Goal: Information Seeking & Learning: Compare options

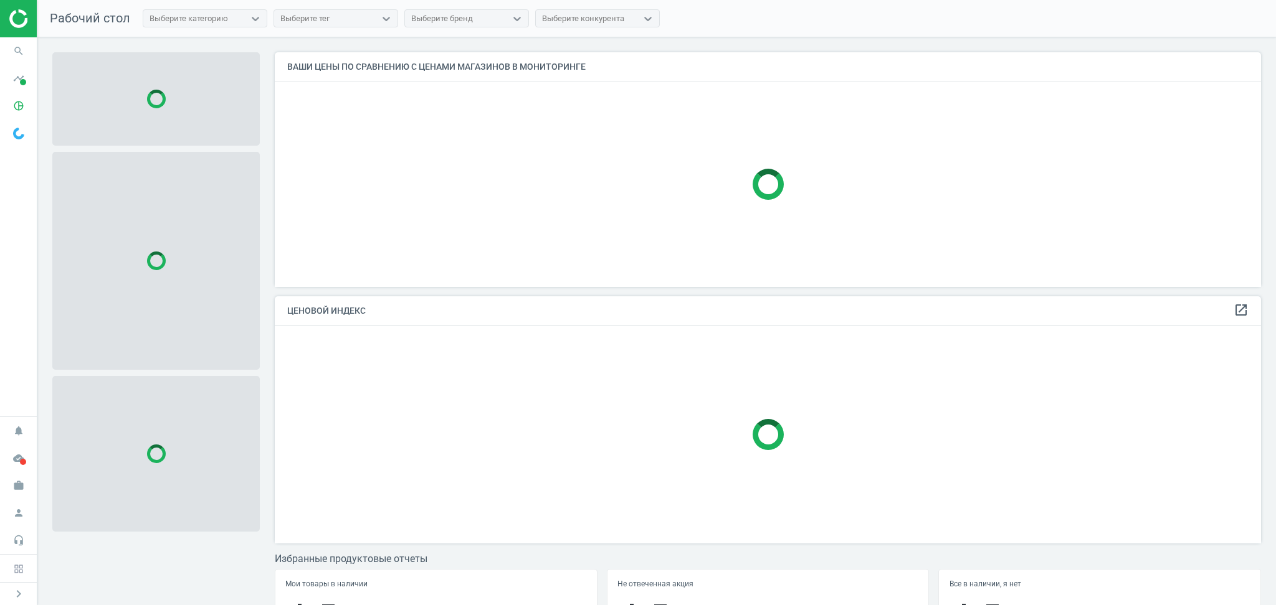
scroll to position [260, 998]
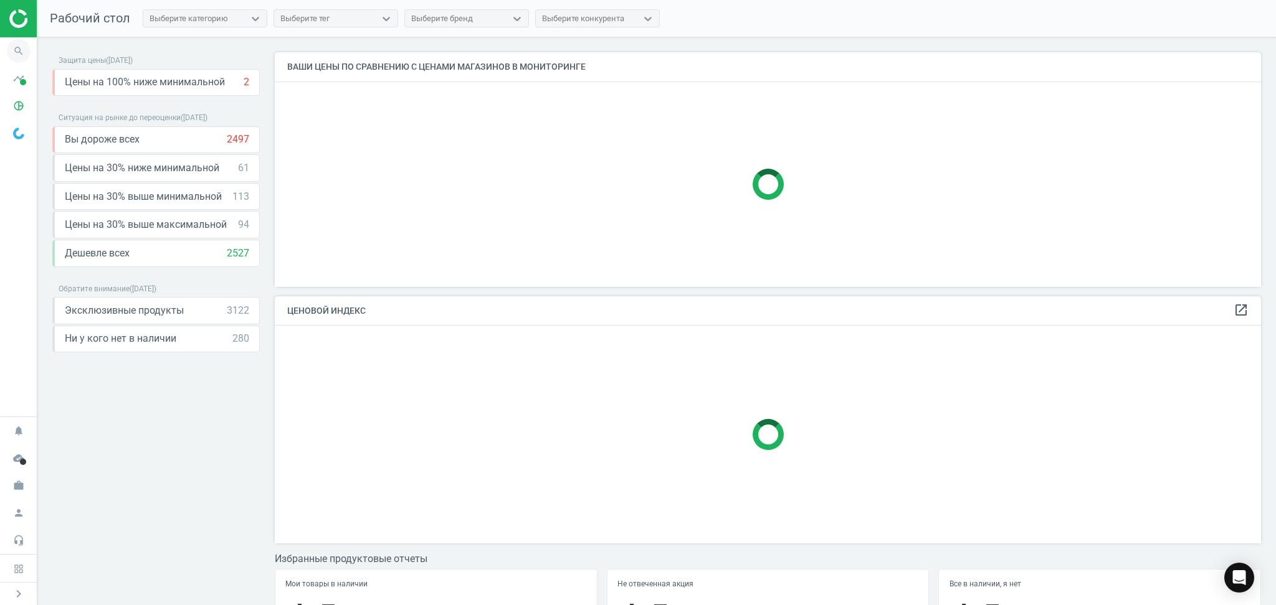
click at [19, 51] on icon "search" at bounding box center [19, 51] width 24 height 24
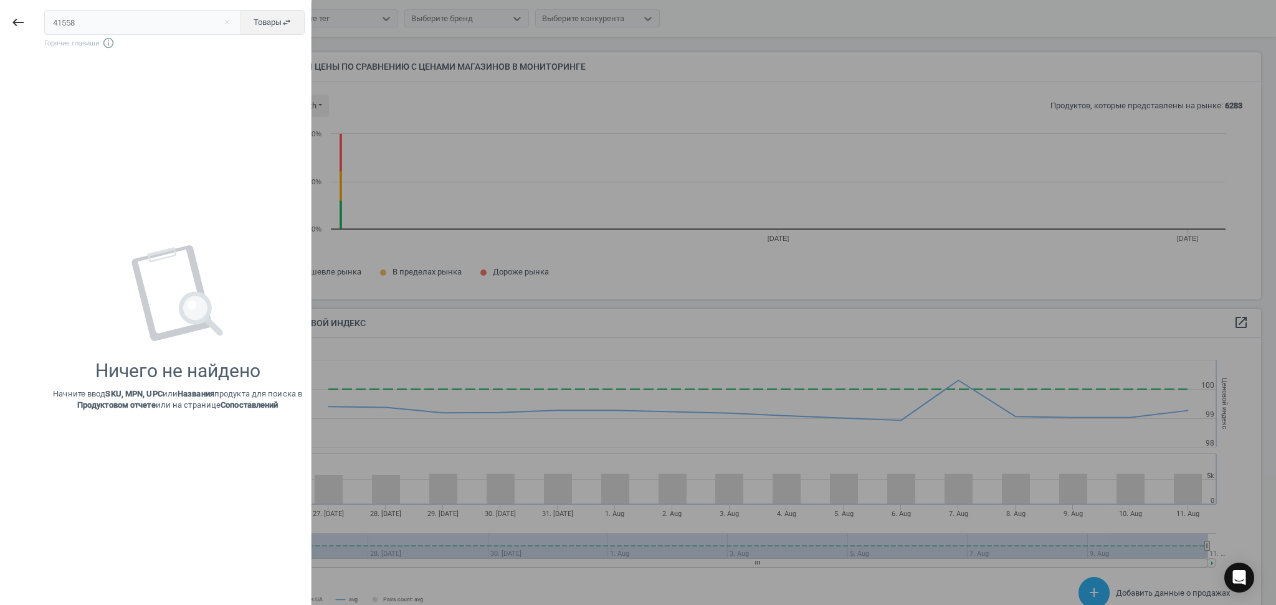
scroll to position [272, 998]
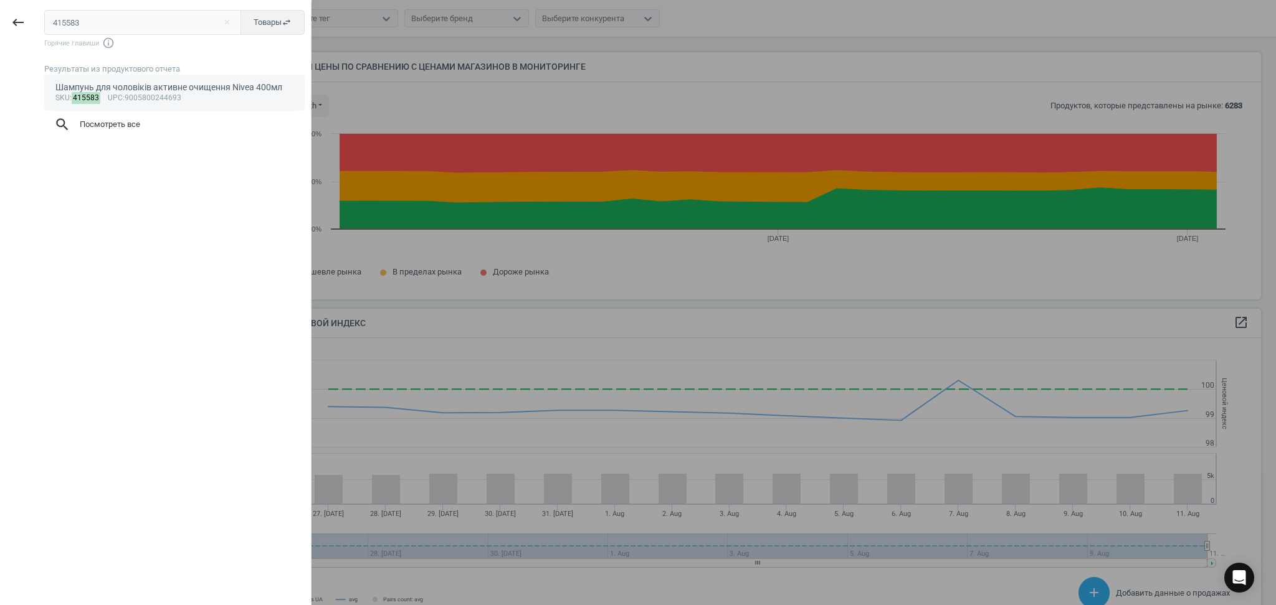
type input "415583"
click at [111, 93] on span "upc" at bounding box center [115, 97] width 15 height 9
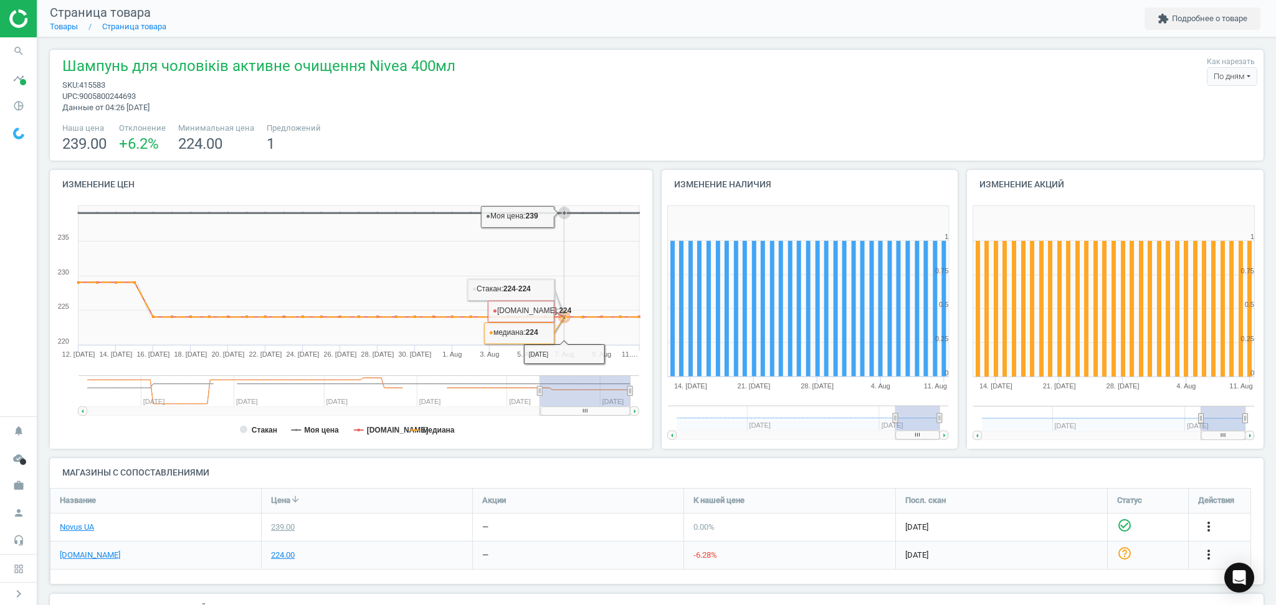
scroll to position [83, 0]
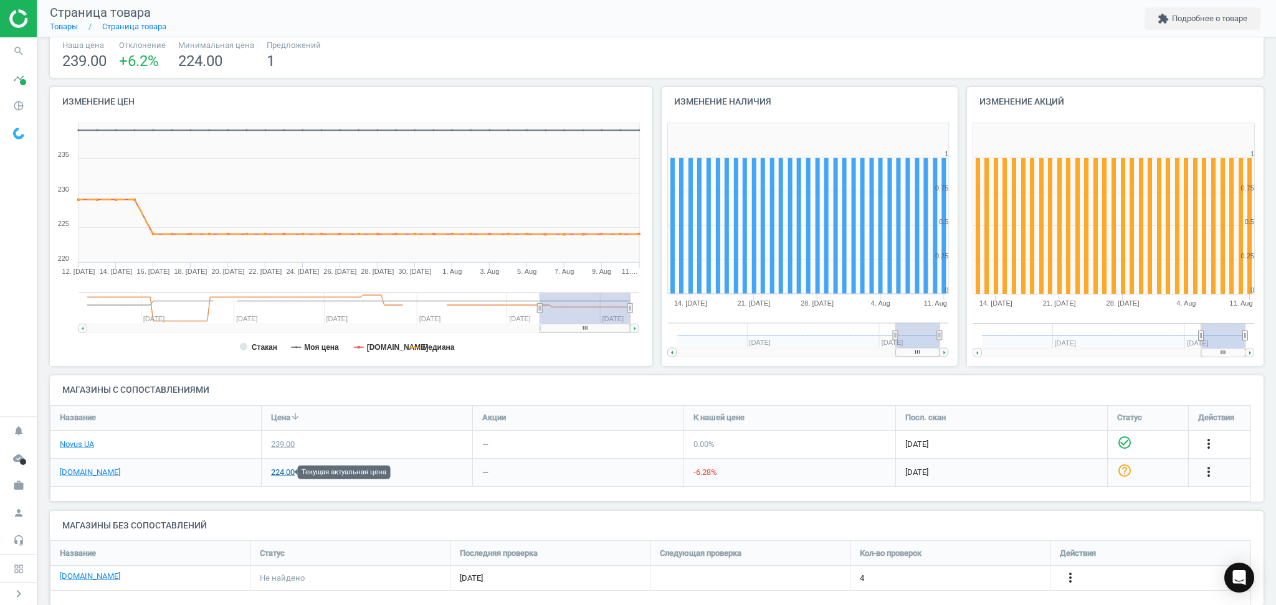
click at [280, 471] on div "224.00" at bounding box center [283, 472] width 24 height 11
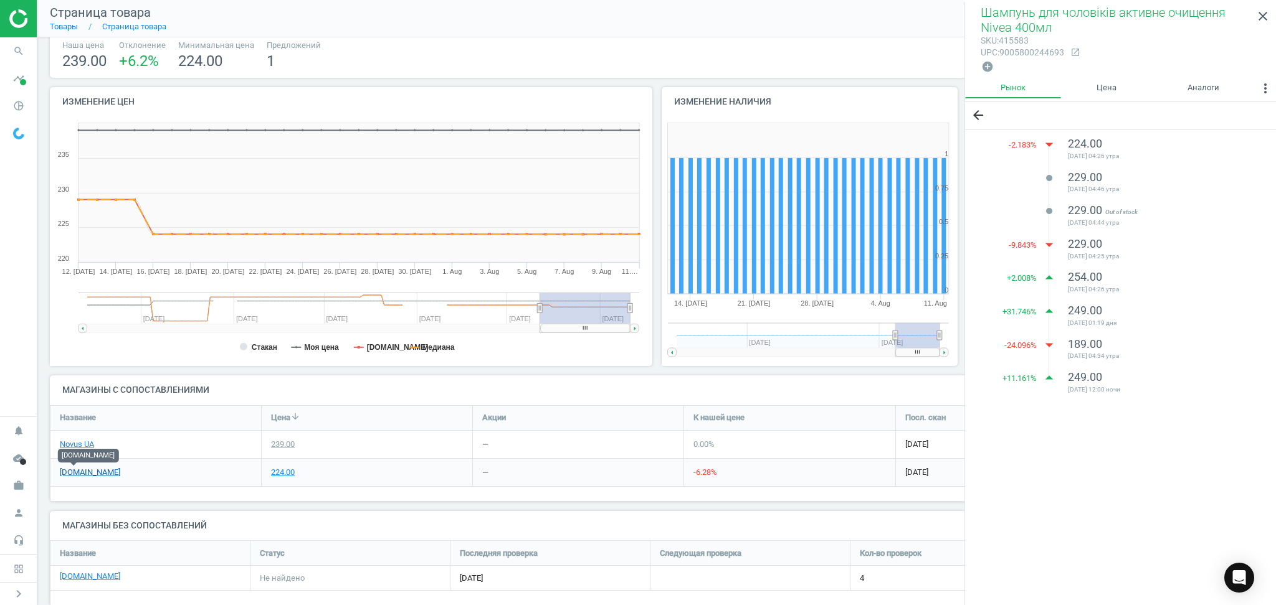
click at [78, 473] on link "[DOMAIN_NAME]" at bounding box center [90, 472] width 60 height 11
click at [24, 45] on icon "search" at bounding box center [19, 51] width 24 height 24
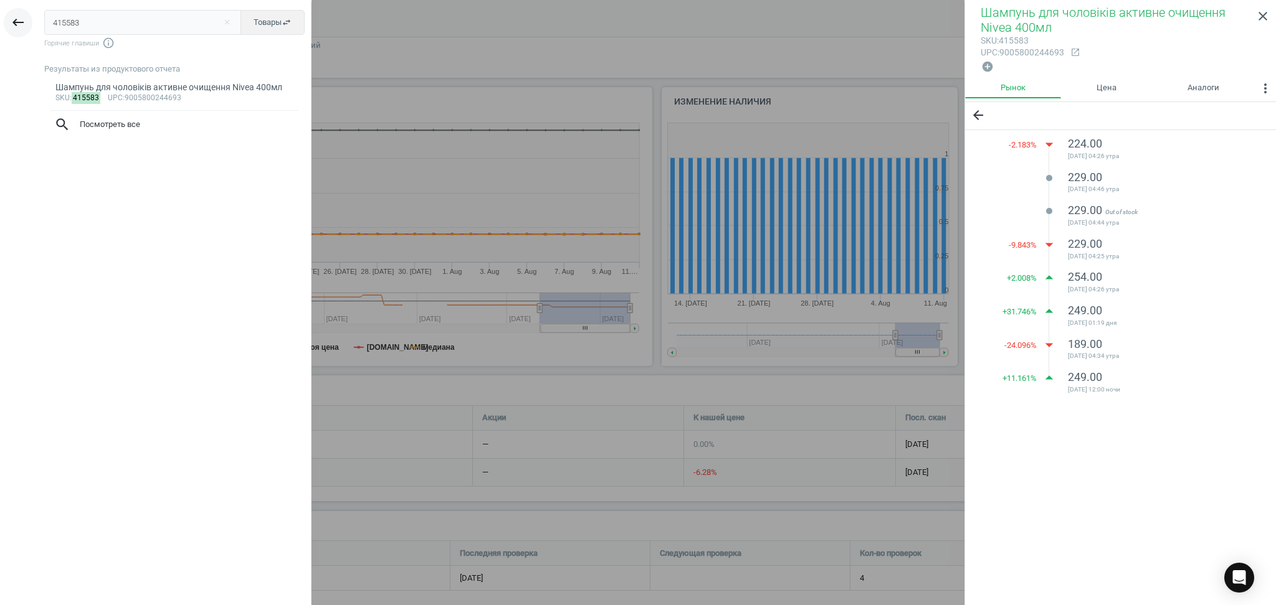
drag, startPoint x: 115, startPoint y: 27, endPoint x: 28, endPoint y: 20, distance: 86.9
click at [21, 26] on div "keyboard_backspace 415583 close Товары swap_horiz Горячие главиши info_outline …" at bounding box center [155, 304] width 311 height 605
click at [88, 24] on input "text" at bounding box center [142, 22] width 197 height 25
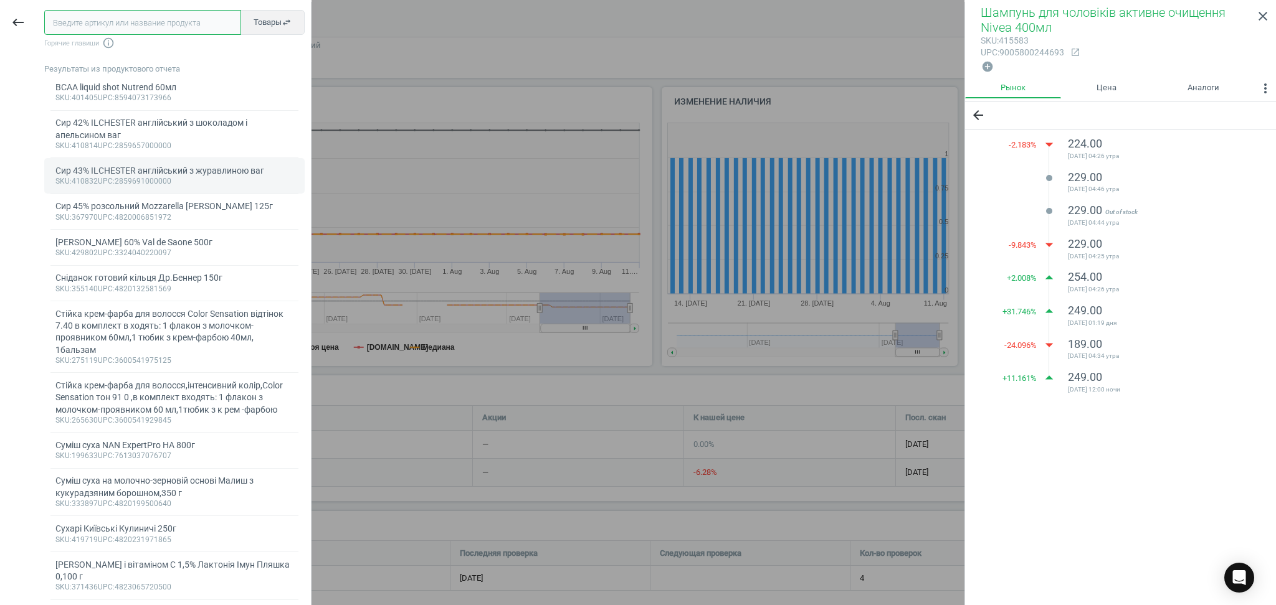
paste input "405656"
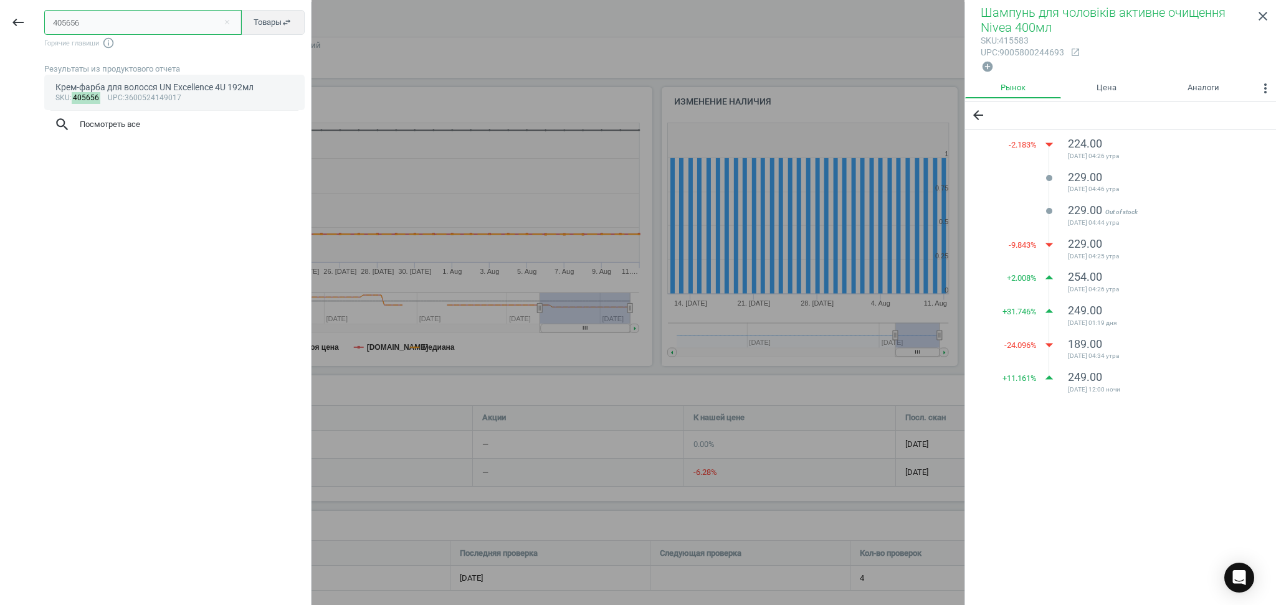
type input "405656"
click at [168, 90] on div "Крем-фарба для волосся UN Excellence 4U 192мл" at bounding box center [174, 88] width 239 height 12
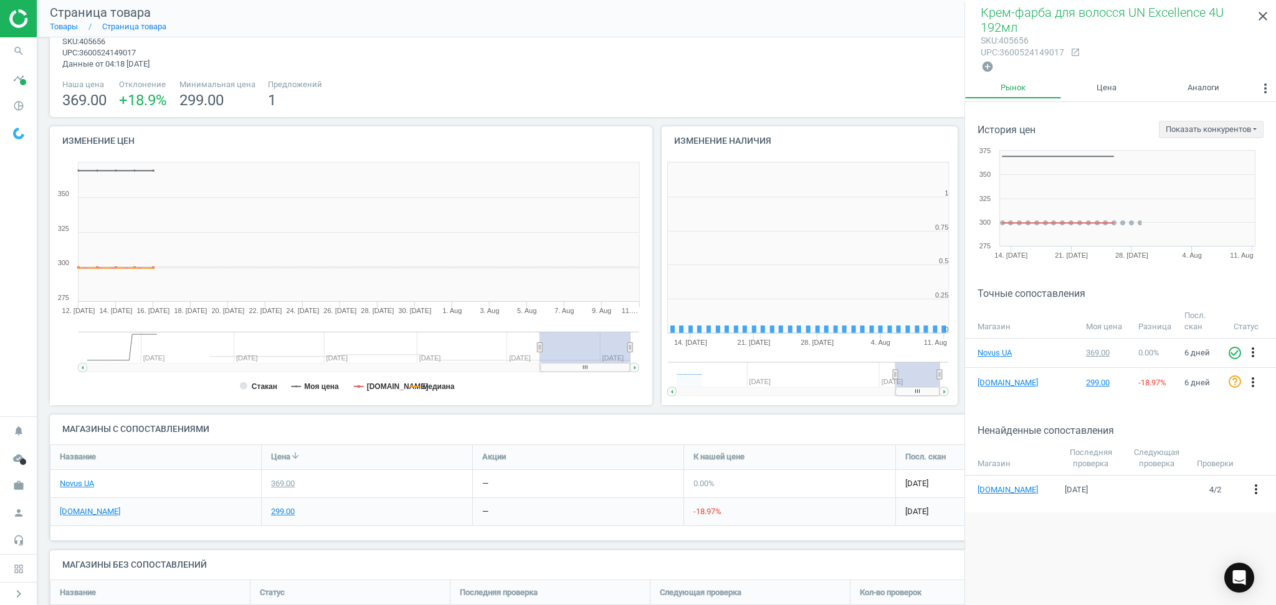
scroll to position [275, 318]
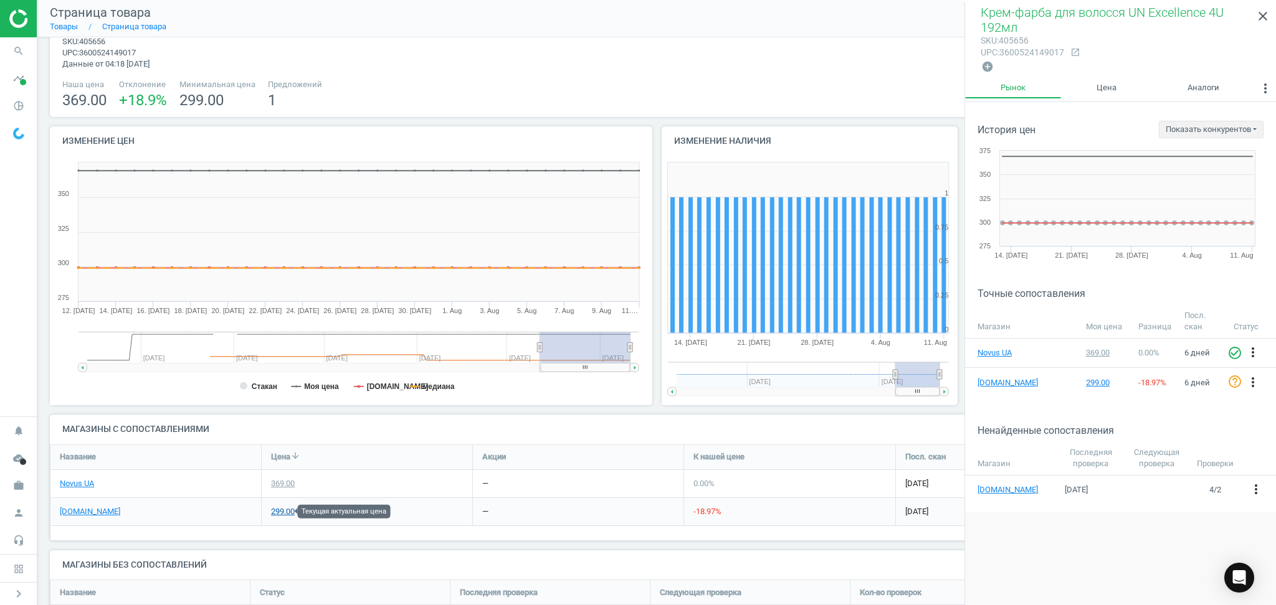
click at [277, 508] on div "299.00" at bounding box center [283, 511] width 24 height 11
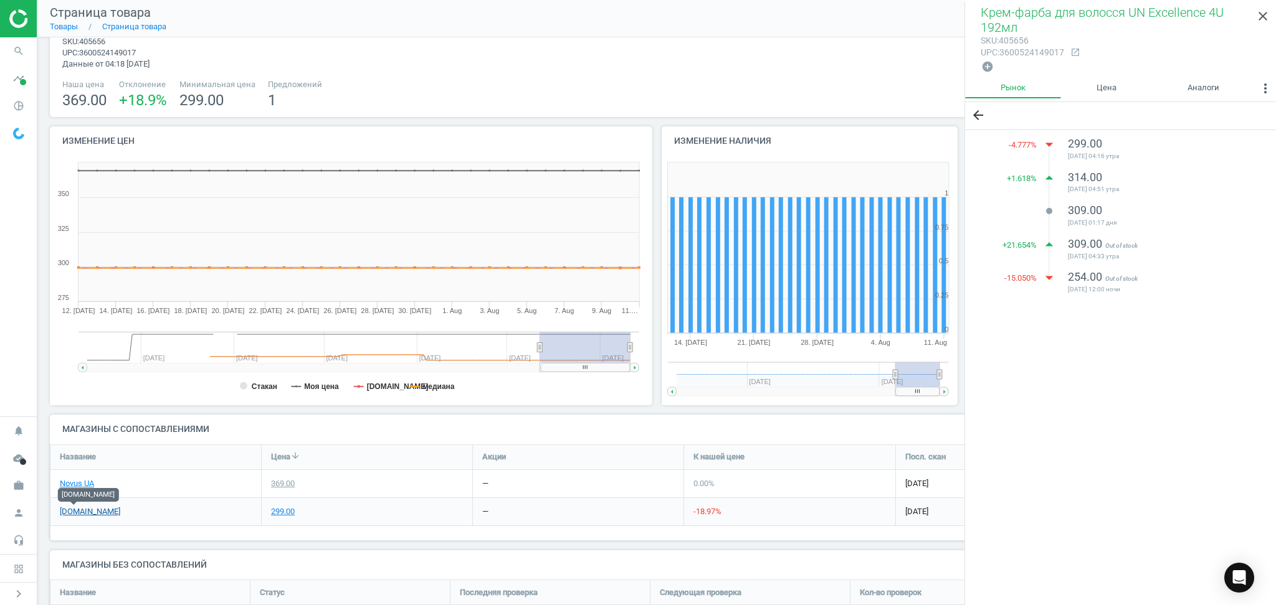
click at [86, 511] on link "[DOMAIN_NAME]" at bounding box center [90, 511] width 60 height 11
click at [16, 54] on icon "search" at bounding box center [19, 51] width 24 height 24
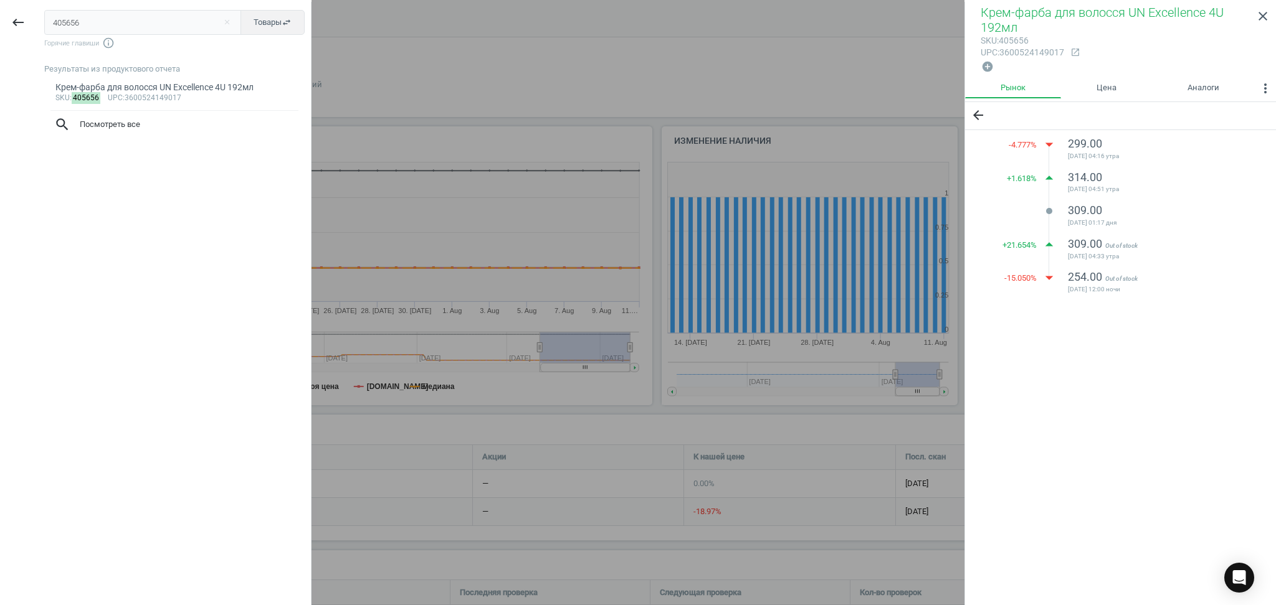
drag, startPoint x: 64, startPoint y: 26, endPoint x: 34, endPoint y: 31, distance: 31.0
click at [34, 31] on div "keyboard_backspace 405656 close Товары swap_horiz Горячие главиши info_outline …" at bounding box center [155, 304] width 311 height 605
type input "377706"
click at [134, 98] on div "Міцелярна вода алоє гіалуронова для очищення шкіри обличчя Гарньєр Скін Нечралз…" at bounding box center [174, 94] width 239 height 24
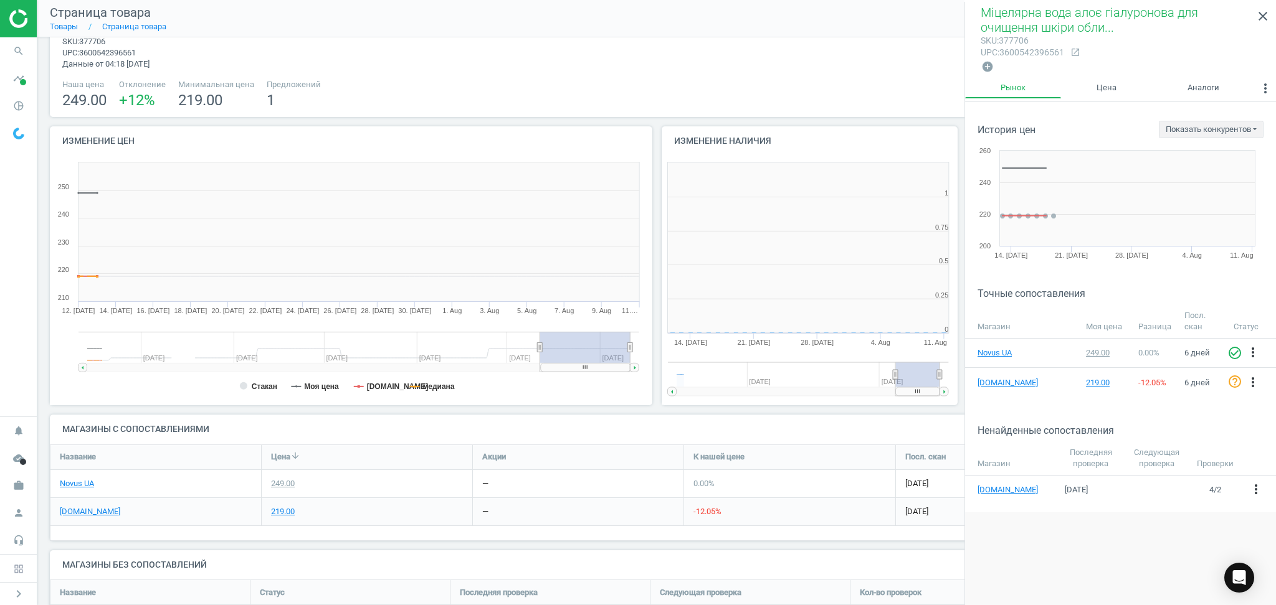
scroll to position [275, 318]
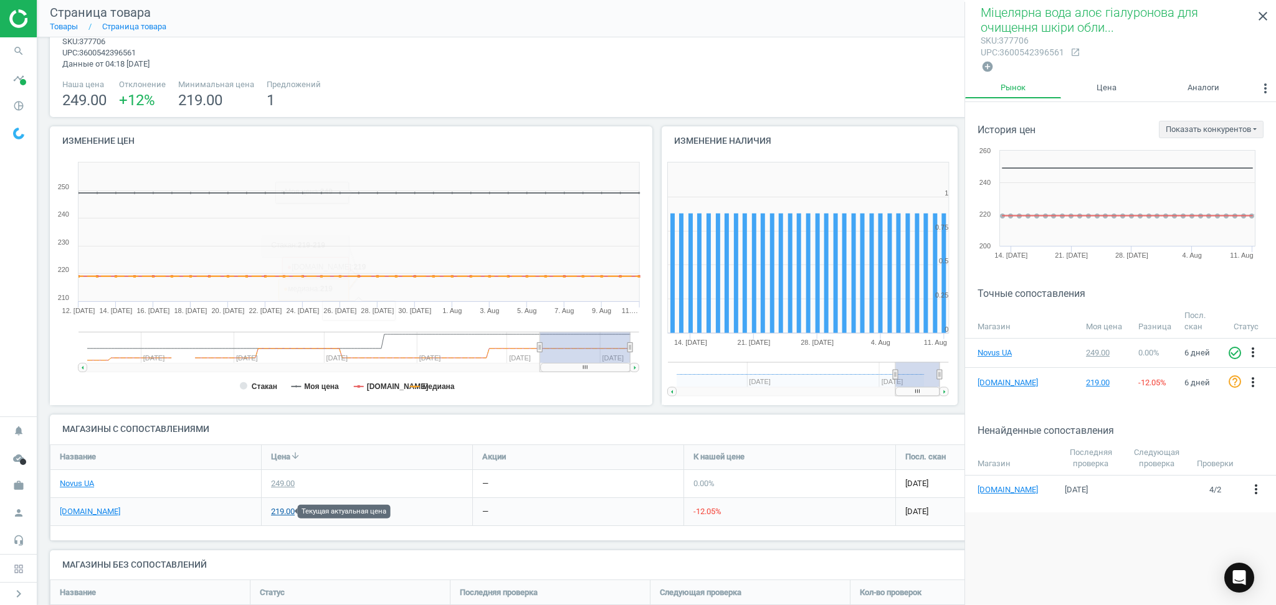
click at [285, 511] on div "219.00" at bounding box center [283, 511] width 24 height 11
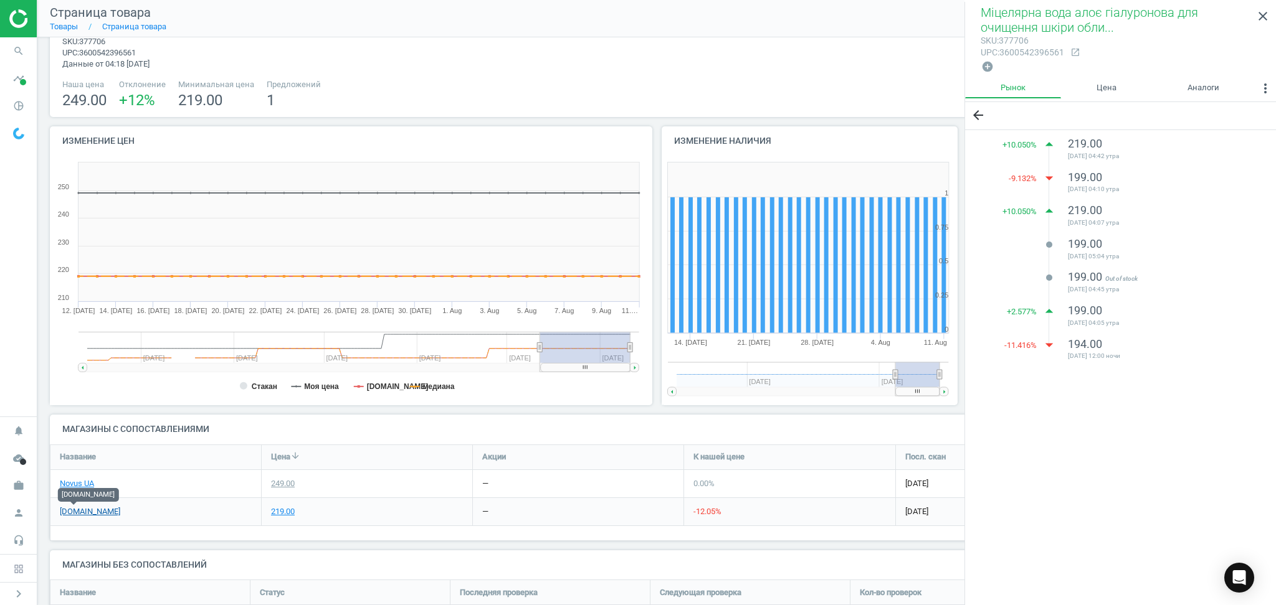
click at [69, 511] on link "[DOMAIN_NAME]" at bounding box center [90, 511] width 60 height 11
click at [15, 48] on icon "search" at bounding box center [19, 51] width 24 height 24
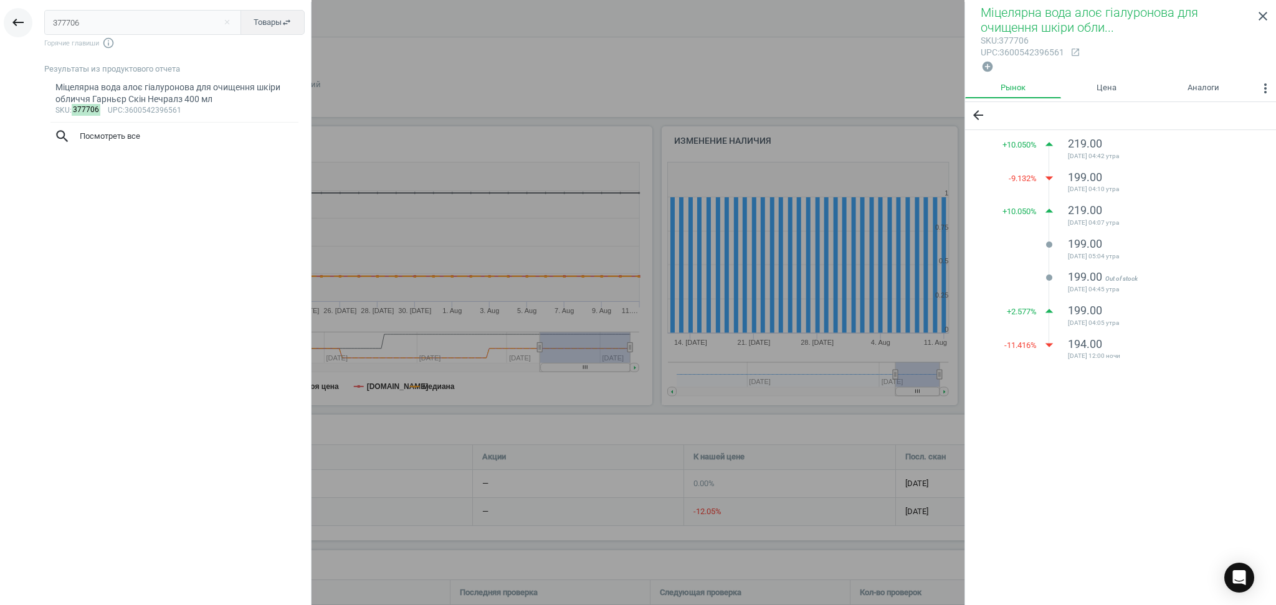
drag, startPoint x: 97, startPoint y: 26, endPoint x: 26, endPoint y: 29, distance: 71.7
click at [27, 29] on div "keyboard_backspace 377706 close Товары swap_horiz Горячие главиши info_outline …" at bounding box center [155, 304] width 311 height 605
type input "416685"
click at [82, 92] on mark "416685" at bounding box center [86, 98] width 29 height 12
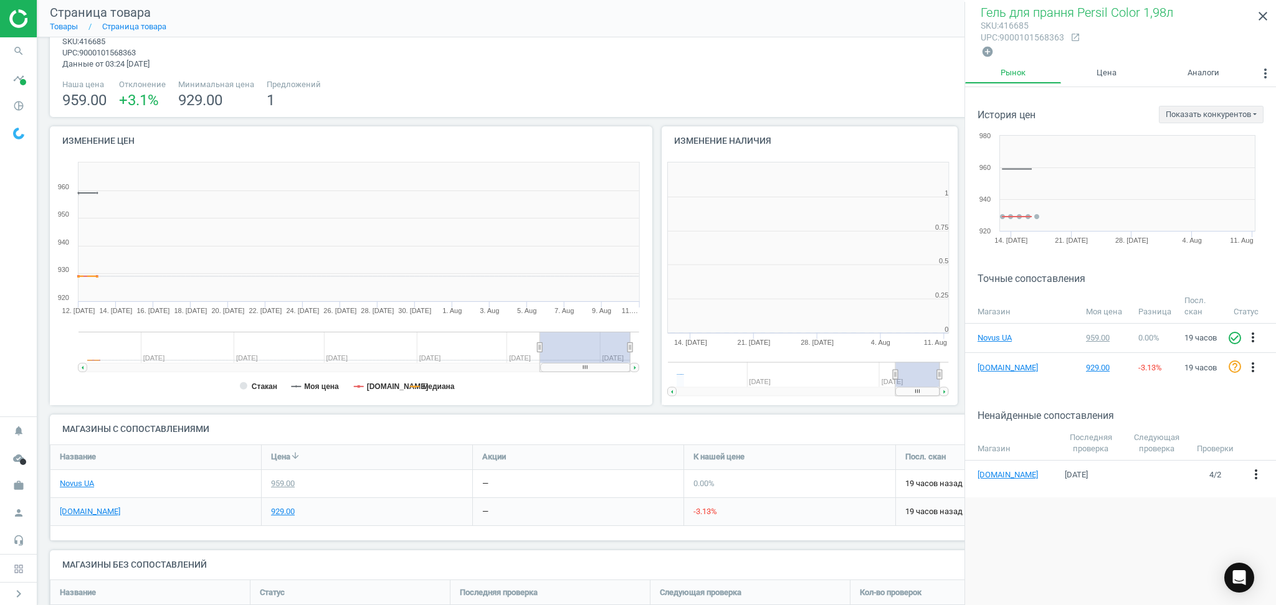
scroll to position [275, 318]
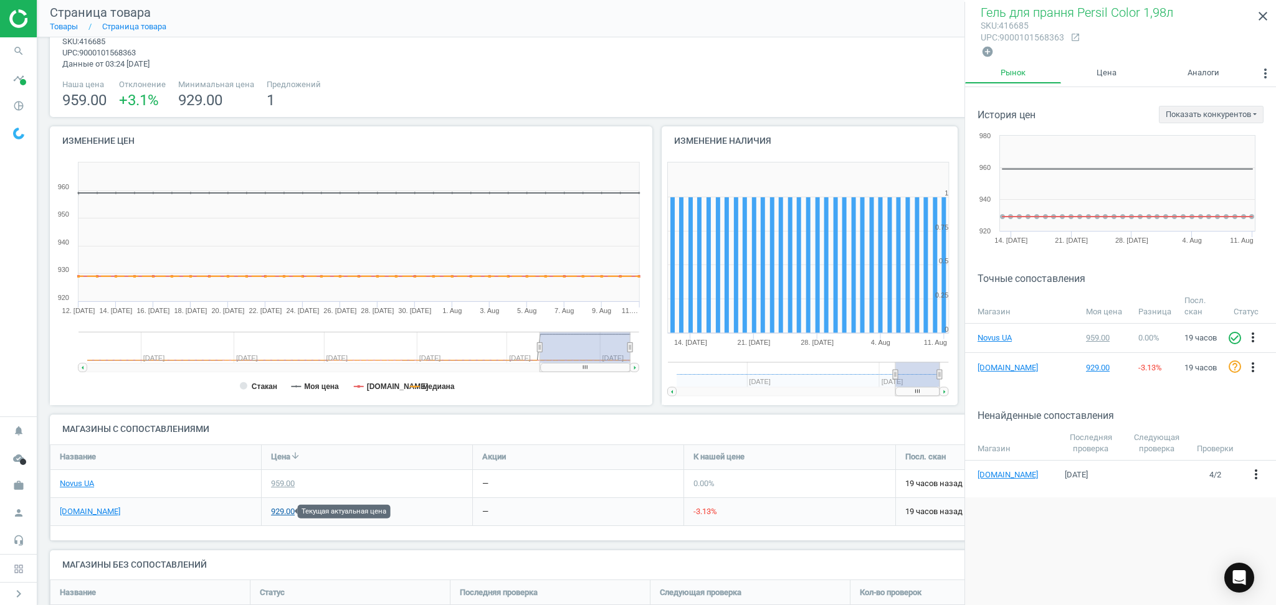
click at [279, 512] on div "929.00" at bounding box center [283, 511] width 24 height 11
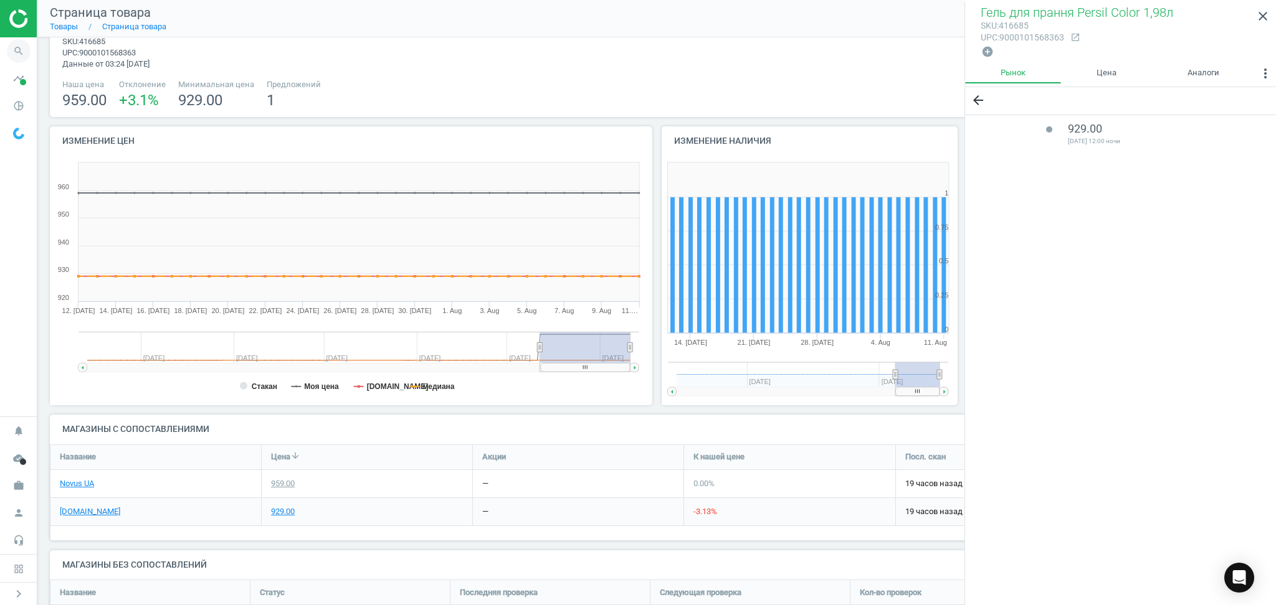
click at [12, 60] on icon "search" at bounding box center [19, 51] width 24 height 24
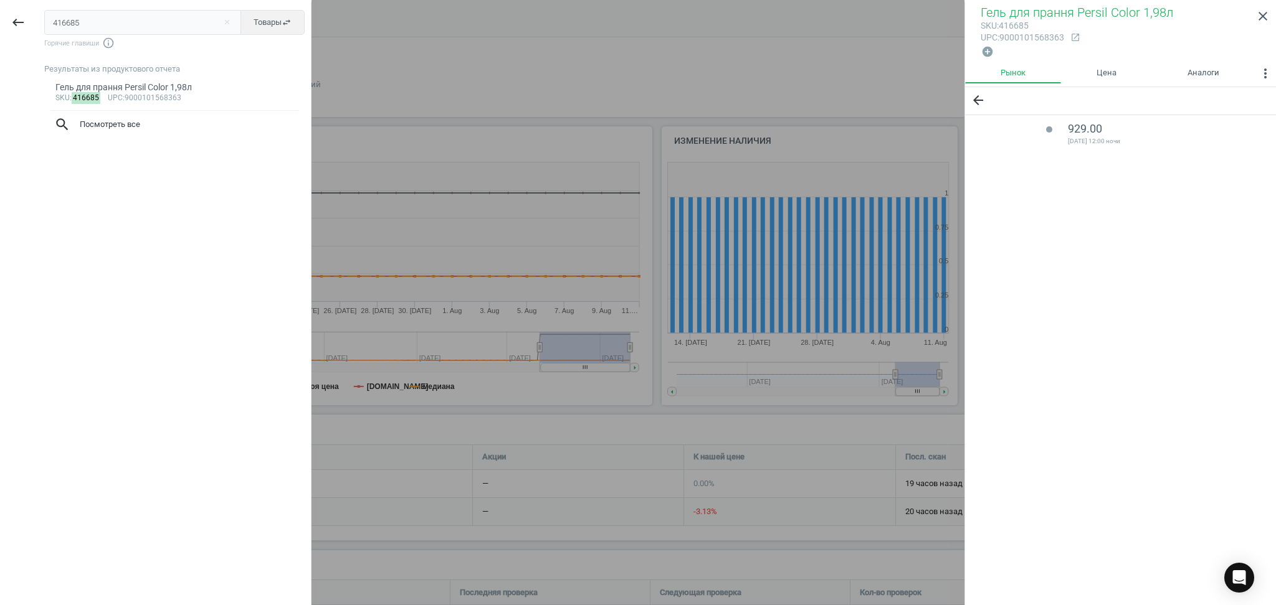
drag, startPoint x: 82, startPoint y: 24, endPoint x: 0, endPoint y: 28, distance: 81.7
click at [0, 29] on div "keyboard_backspace 416685 close Товары swap_horiz Горячие главиши info_outline …" at bounding box center [155, 304] width 311 height 605
type input "413319"
click at [145, 84] on div "Гель для прання Persil Універсал 2,97л" at bounding box center [174, 88] width 239 height 12
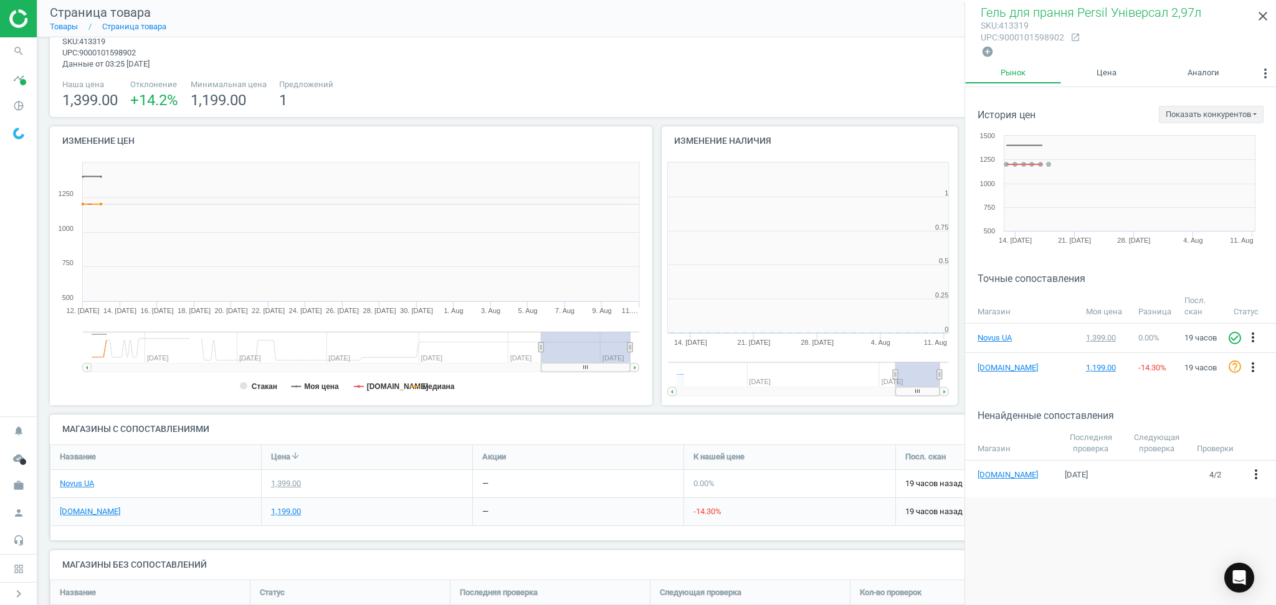
scroll to position [275, 318]
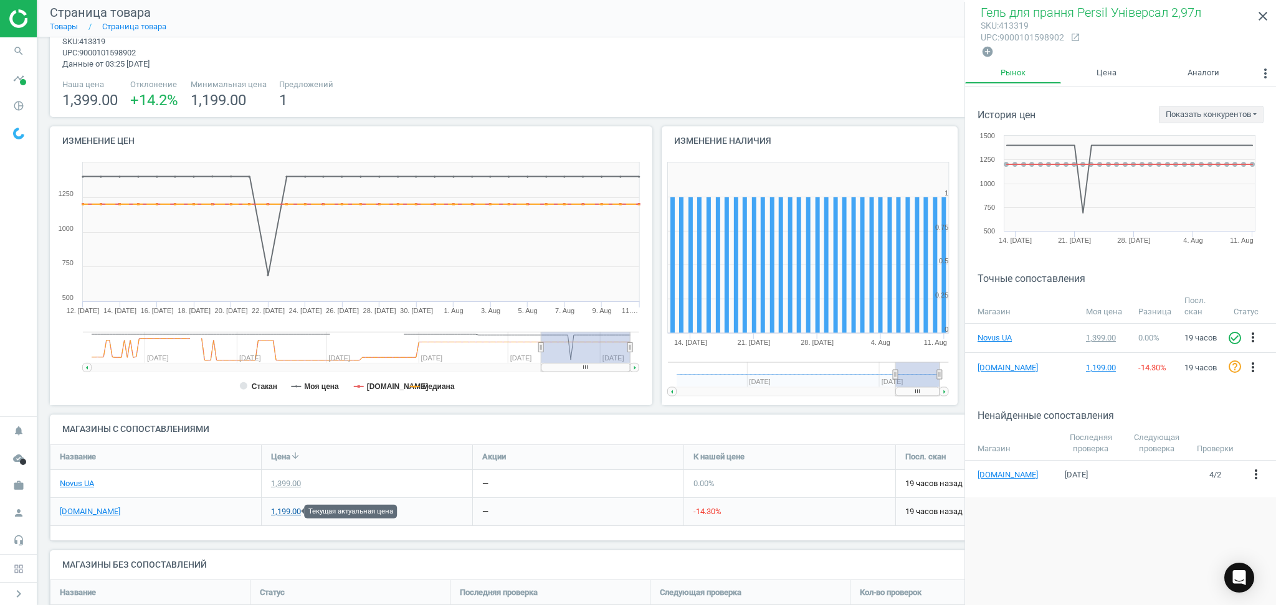
click at [293, 508] on div "1,199.00" at bounding box center [286, 511] width 30 height 11
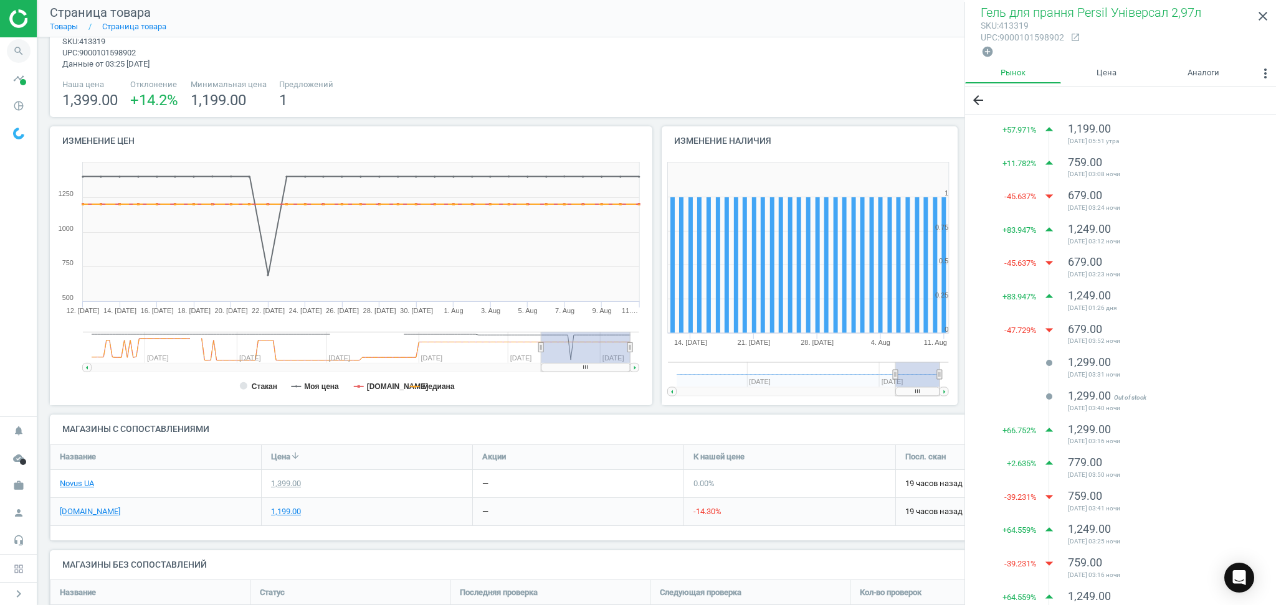
click at [12, 44] on icon "search" at bounding box center [19, 51] width 24 height 24
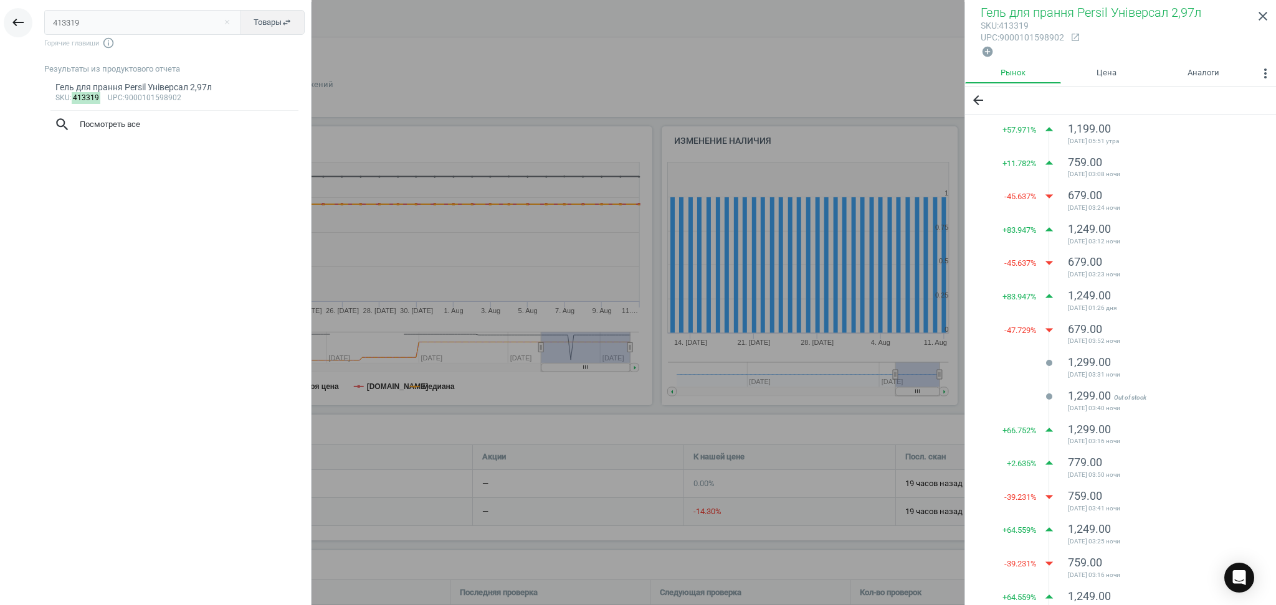
drag, startPoint x: 77, startPoint y: 22, endPoint x: 16, endPoint y: 21, distance: 60.4
click at [28, 22] on div "keyboard_backspace 413319 close Товары swap_horiz Горячие главиши info_outline …" at bounding box center [155, 304] width 311 height 605
type input "11107"
click at [137, 83] on div "Мило Fax Яблуко 5*75г" at bounding box center [174, 88] width 239 height 12
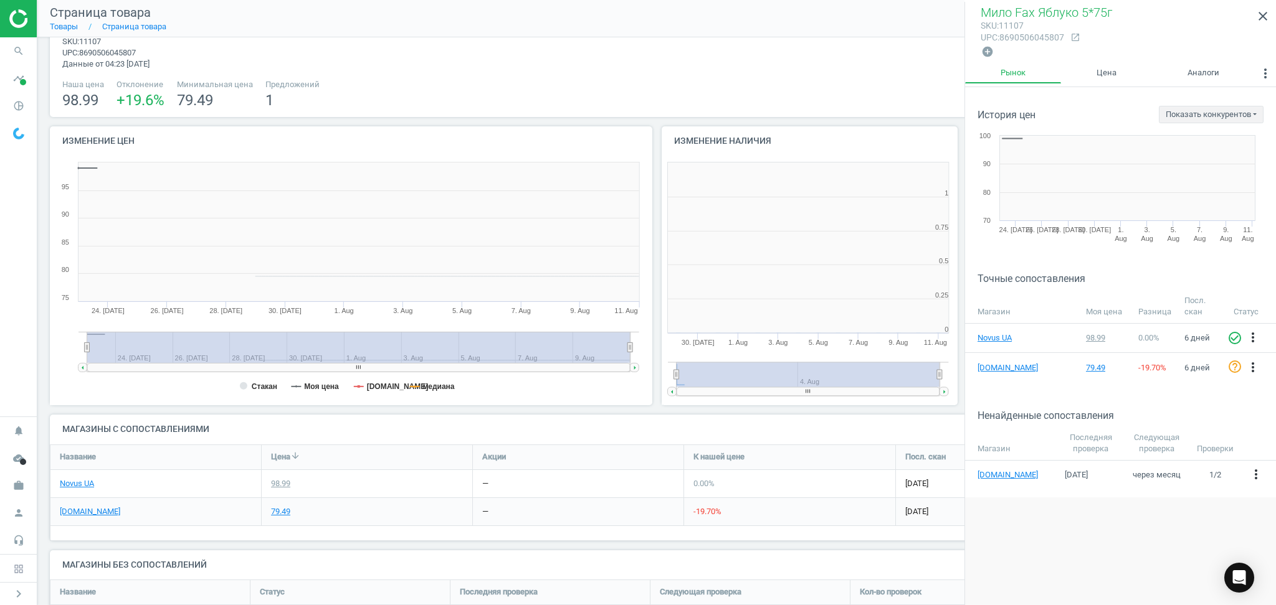
scroll to position [275, 318]
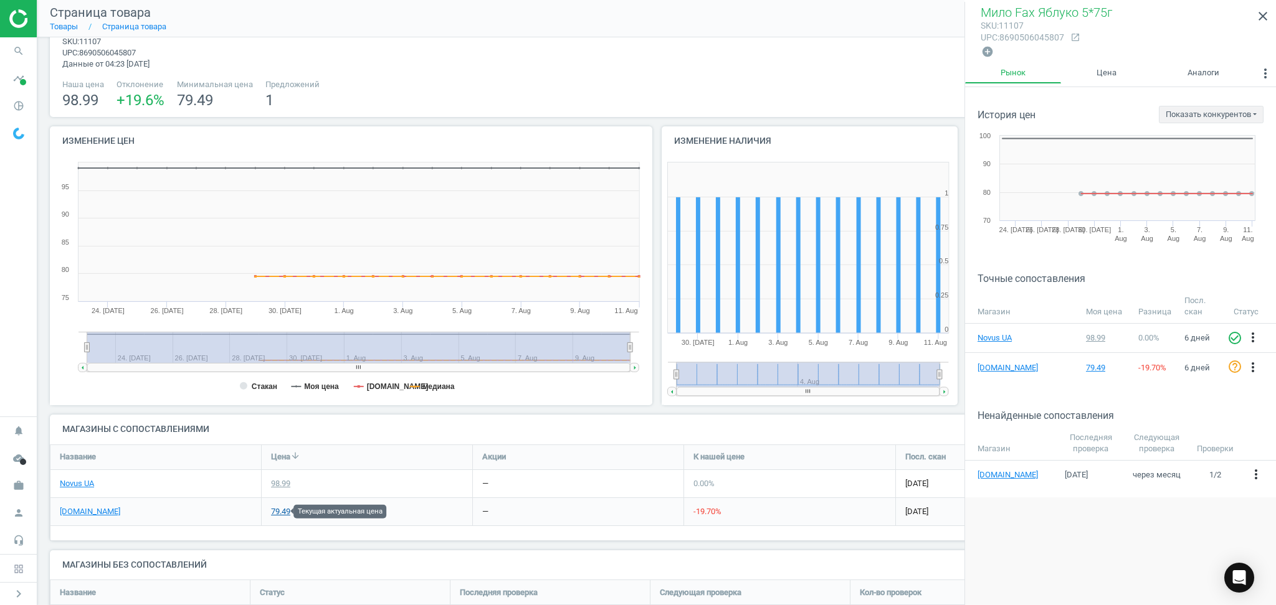
click at [273, 513] on div "79.49" at bounding box center [280, 511] width 19 height 11
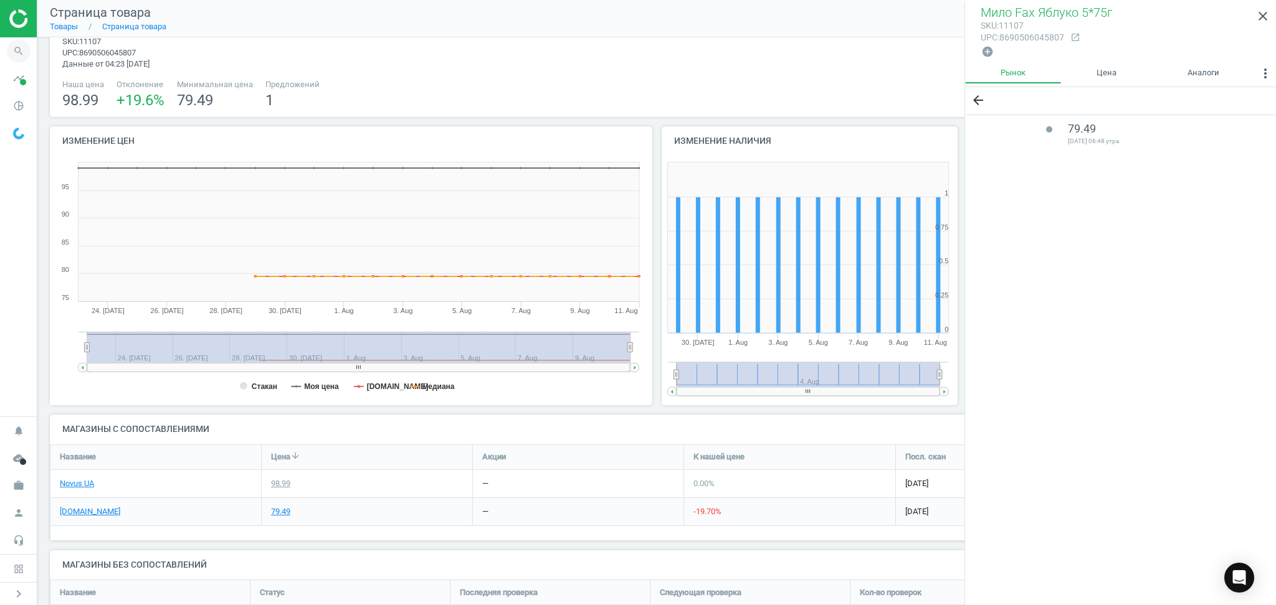
click at [16, 52] on icon "search" at bounding box center [19, 51] width 24 height 24
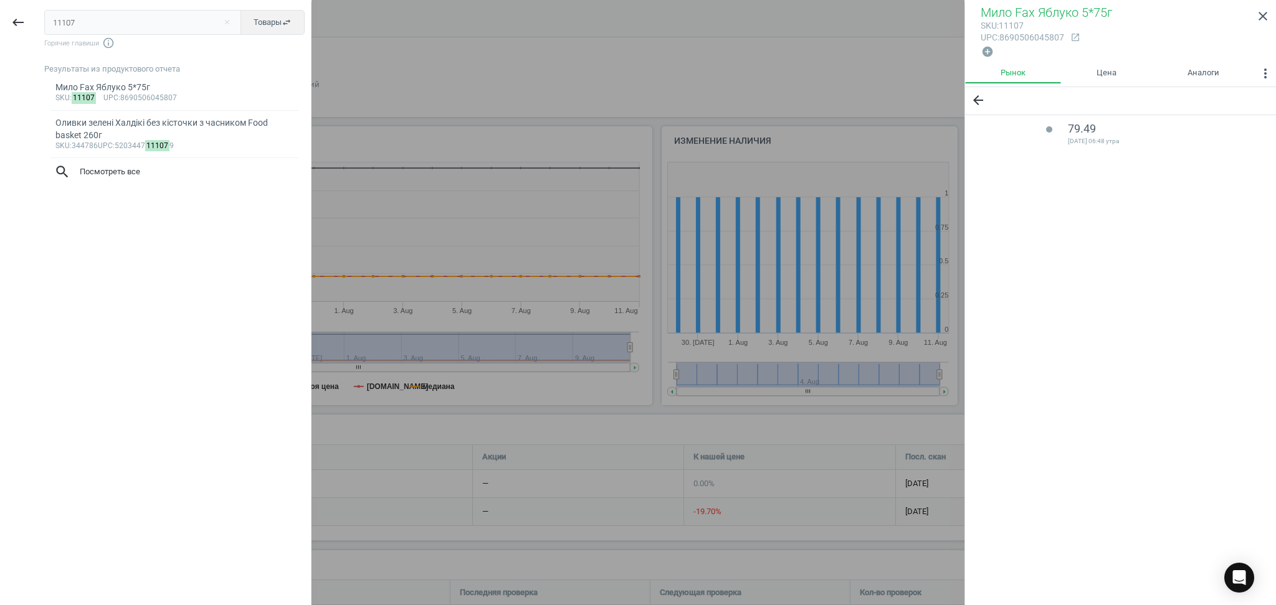
drag, startPoint x: 24, startPoint y: 31, endPoint x: 0, endPoint y: 29, distance: 24.4
click at [0, 31] on div "keyboard_backspace 11107 close Товары swap_horiz Горячие главиши info_outline Р…" at bounding box center [155, 304] width 311 height 605
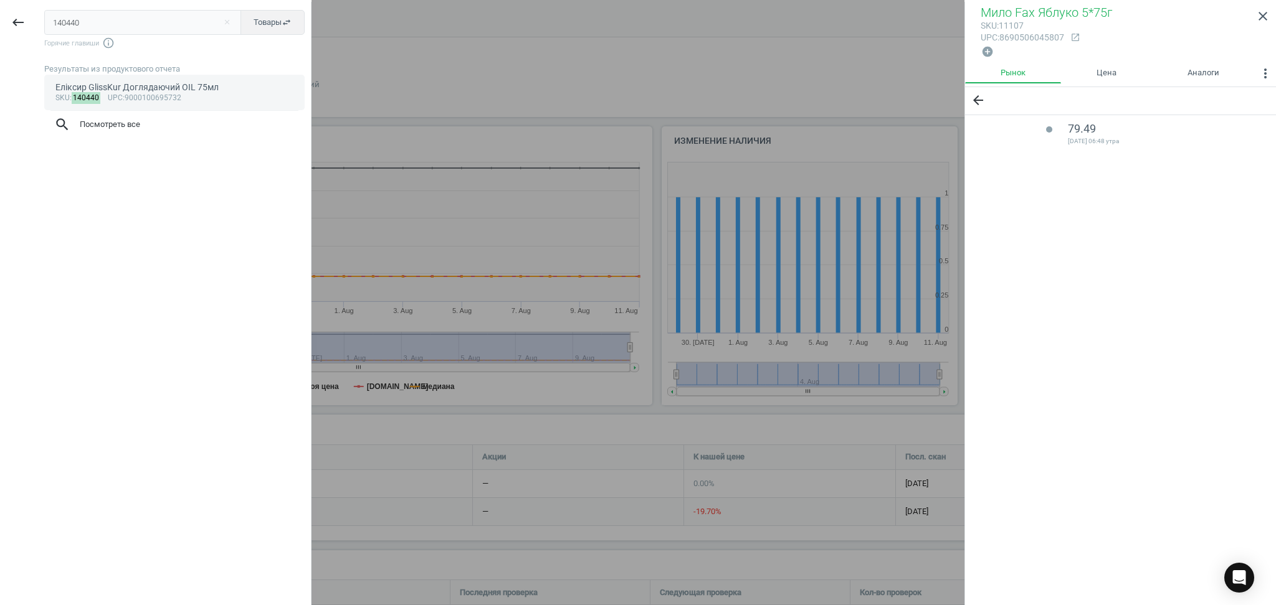
type input "140440"
click at [98, 84] on div "Еліксир GlissKur Доглядаючий OIL 75мл" at bounding box center [174, 88] width 239 height 12
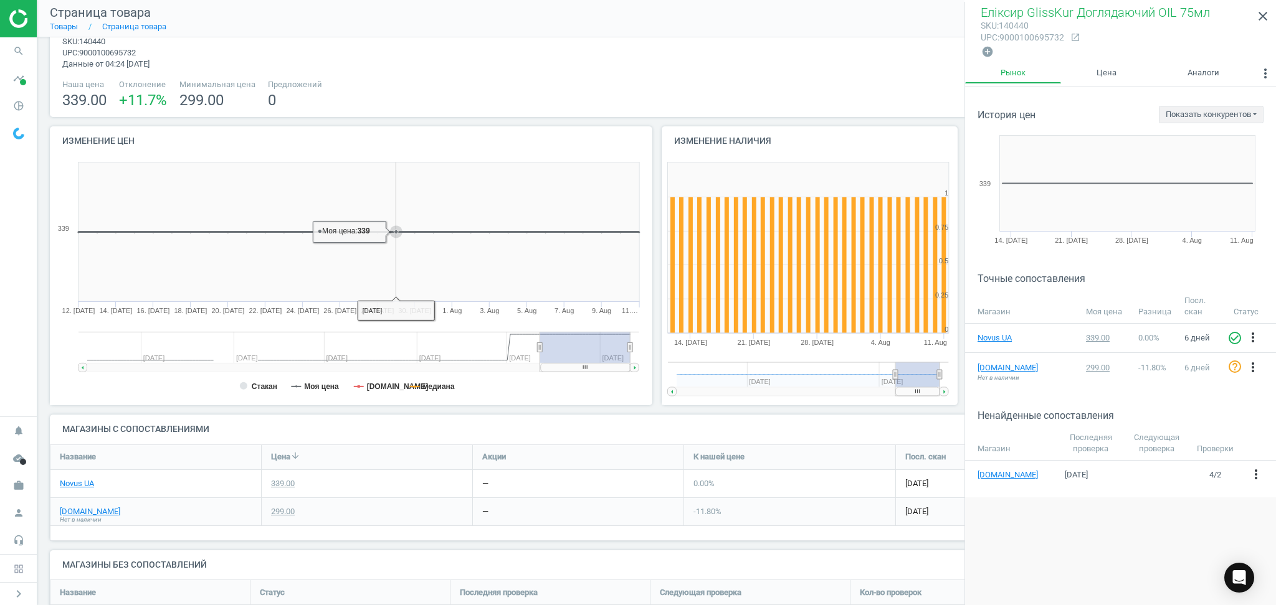
scroll to position [105, 0]
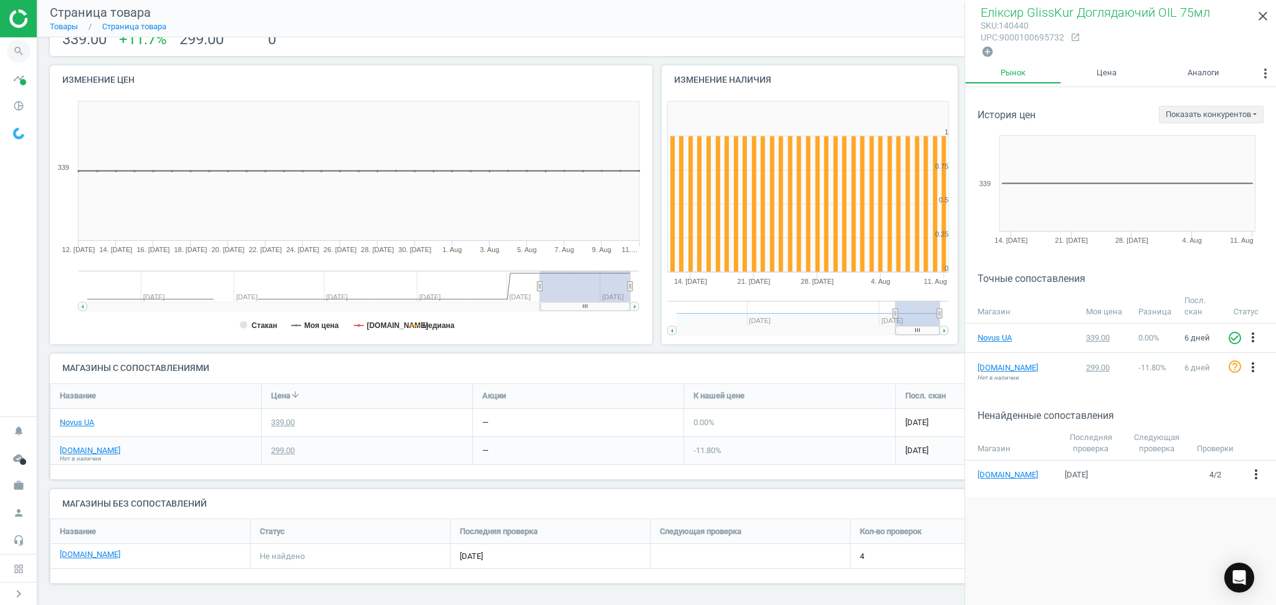
click at [30, 49] on icon "search" at bounding box center [19, 51] width 24 height 24
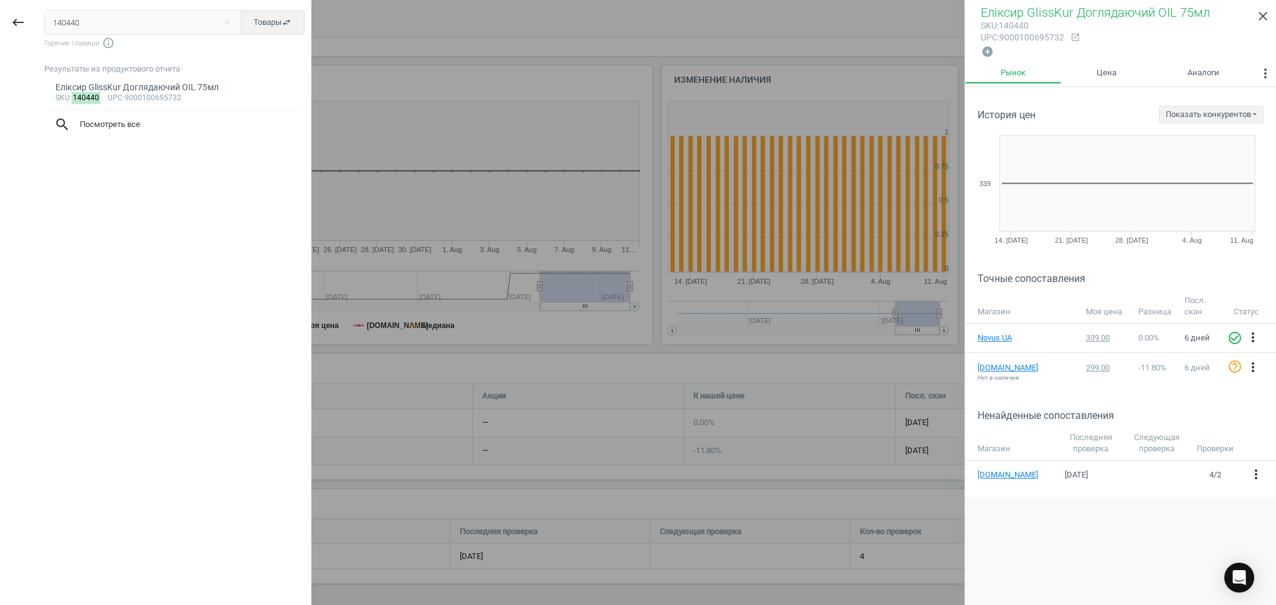
drag, startPoint x: 32, startPoint y: 34, endPoint x: 7, endPoint y: 41, distance: 26.4
click at [18, 38] on div "keyboard_backspace 140440 close Товары swap_horiz Горячие главиши info_outline …" at bounding box center [155, 304] width 311 height 605
drag, startPoint x: 84, startPoint y: 16, endPoint x: 14, endPoint y: 32, distance: 72.4
click at [14, 32] on div "keyboard_backspace 140440 close Товары swap_horiz Горячие главиши info_outline …" at bounding box center [155, 304] width 311 height 605
type input "416693"
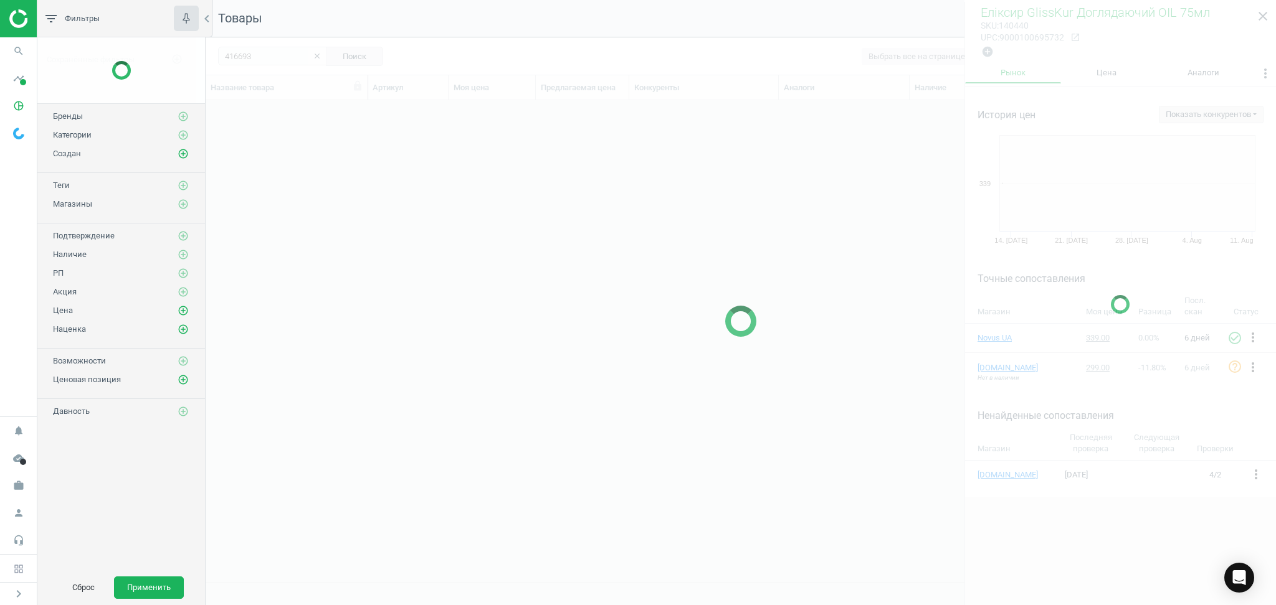
scroll to position [457, 1057]
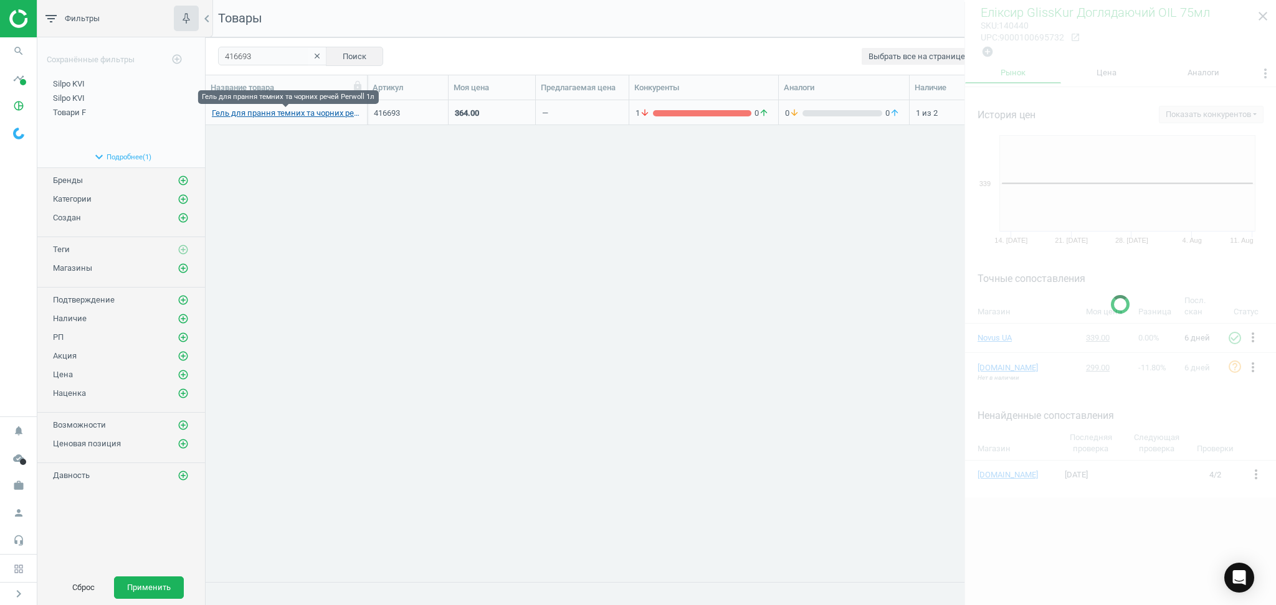
click at [265, 112] on link "Гель для прання темних та чорних речей Perwoll 1л" at bounding box center [286, 113] width 149 height 11
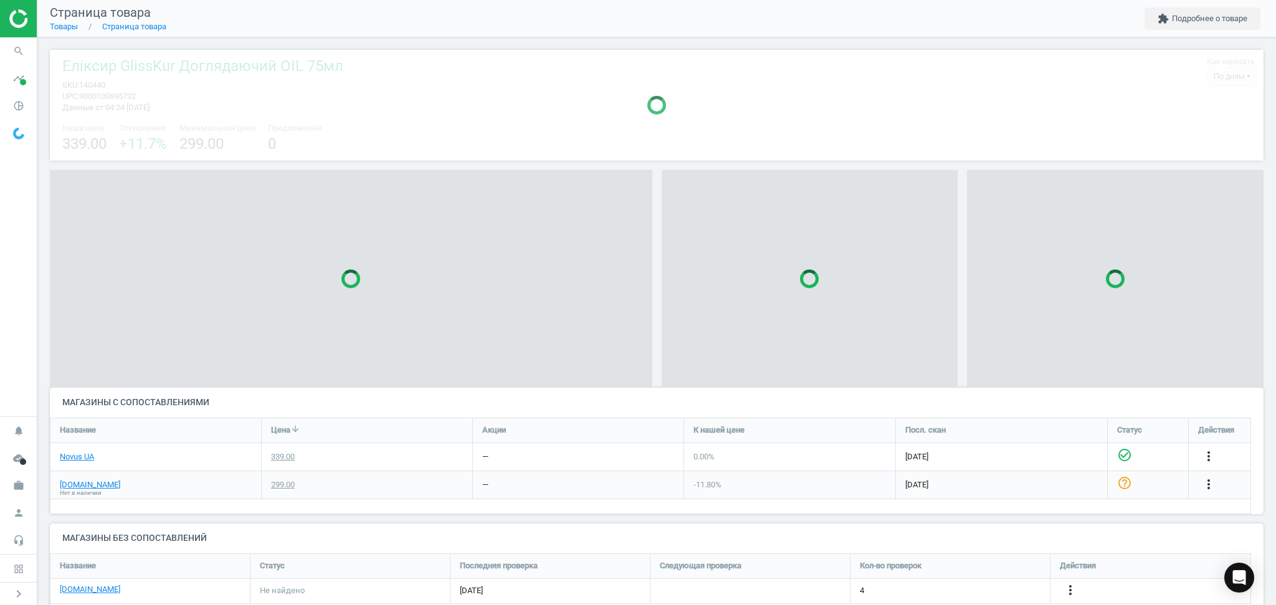
scroll to position [91, 1226]
click at [73, 490] on span "Нет в наличии" at bounding box center [81, 493] width 42 height 9
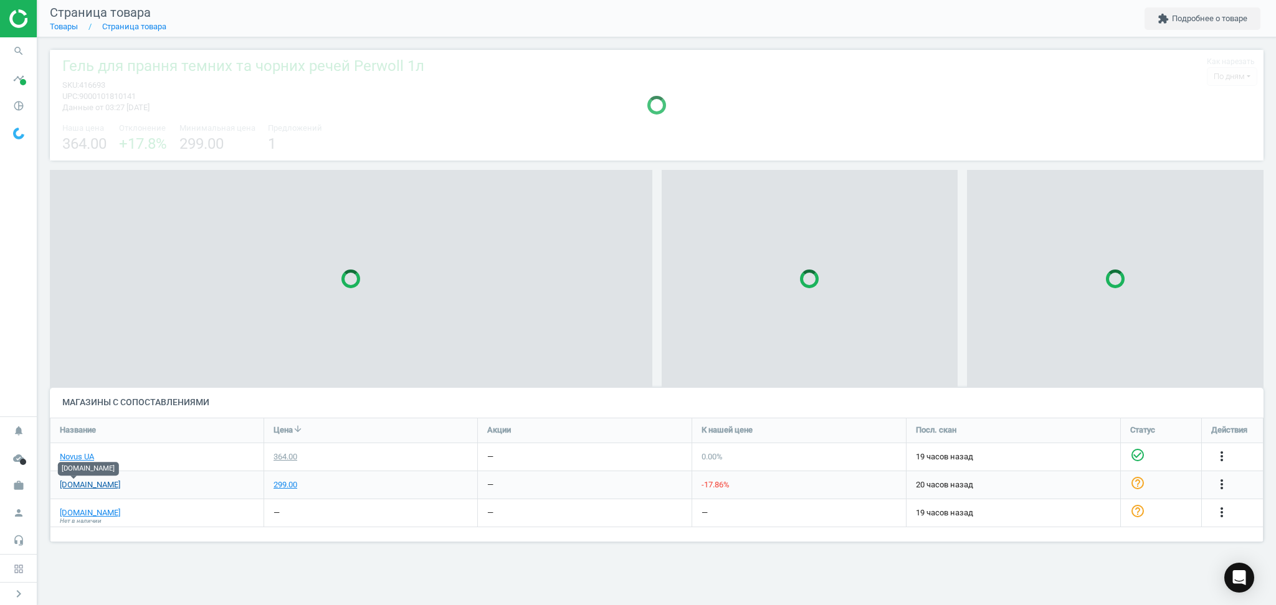
scroll to position [150, 1238]
click at [73, 485] on link "[DOMAIN_NAME]" at bounding box center [90, 485] width 60 height 11
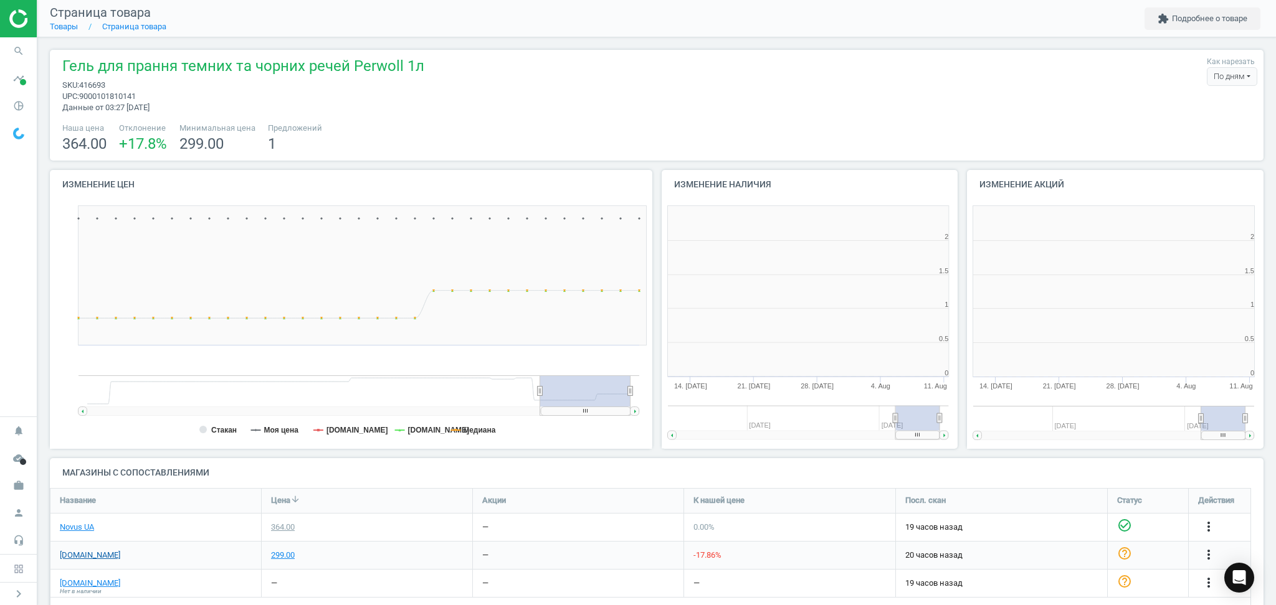
scroll to position [150, 1226]
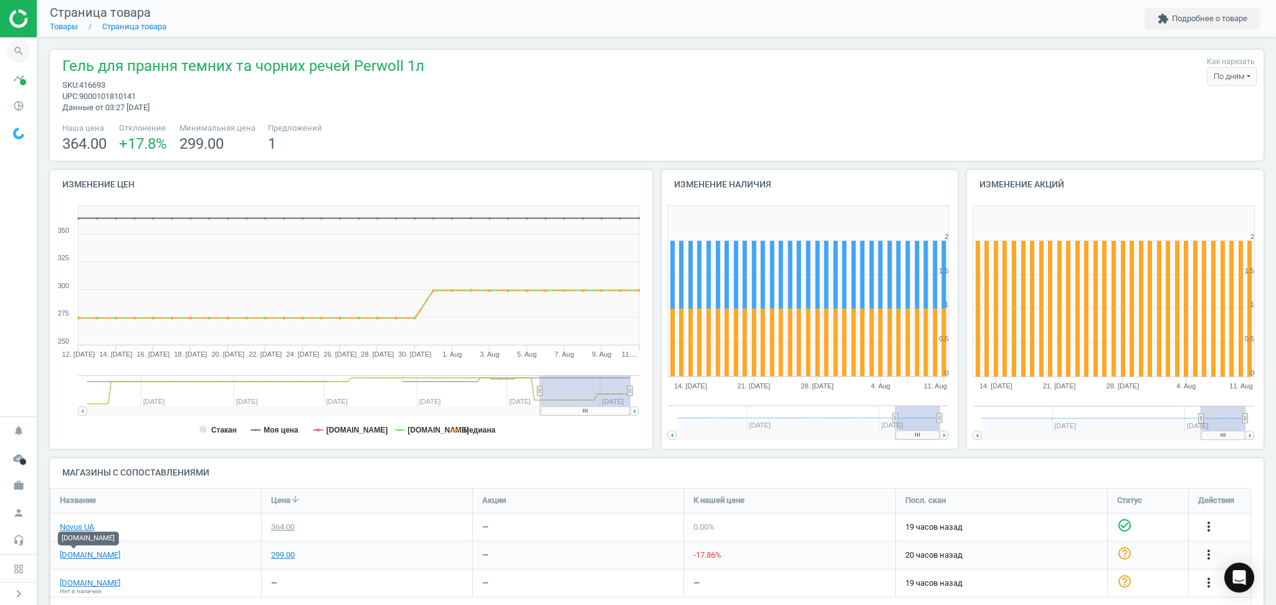
click at [27, 49] on icon "search" at bounding box center [19, 51] width 24 height 24
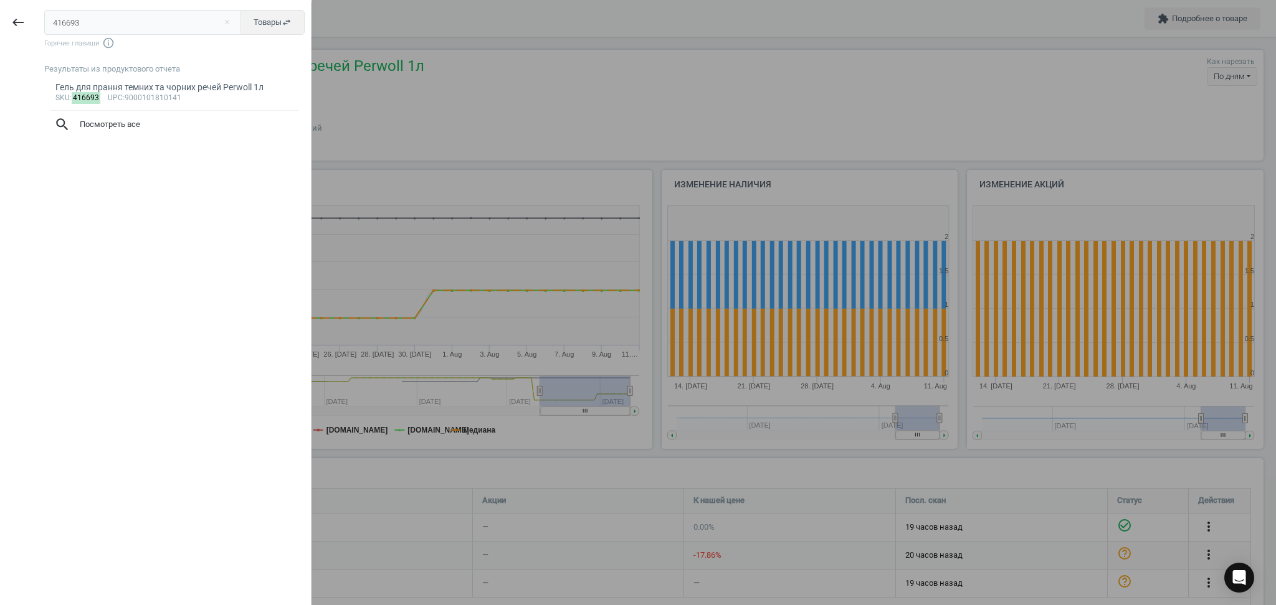
drag, startPoint x: 90, startPoint y: 15, endPoint x: 0, endPoint y: 28, distance: 90.6
click at [0, 28] on div "keyboard_backspace 416693 close Товары swap_horiz Горячие главиши info_outline …" at bounding box center [155, 304] width 311 height 605
type input "420690"
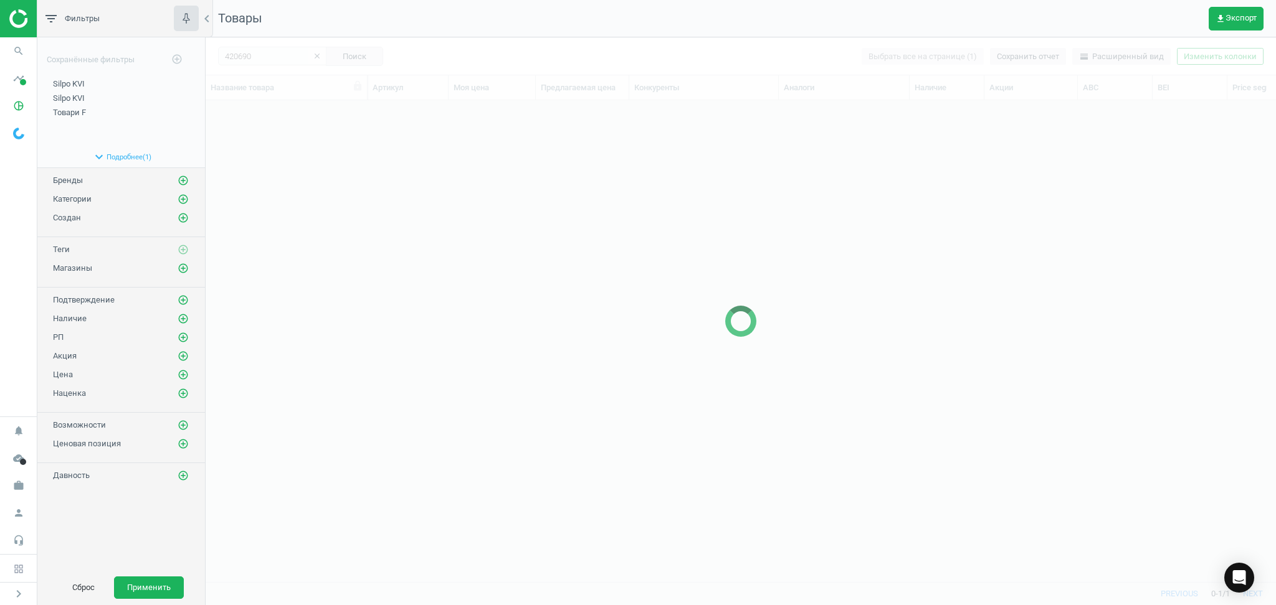
scroll to position [457, 1057]
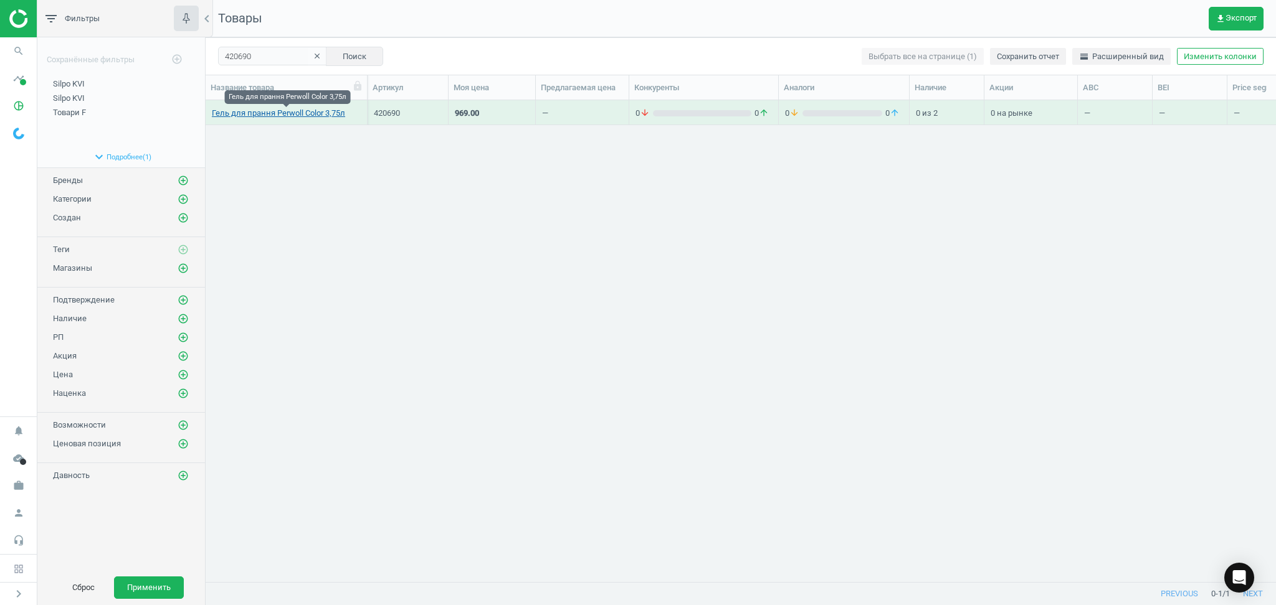
click at [301, 115] on link "Гель для прання Perwoll Color 3,75л" at bounding box center [278, 113] width 133 height 11
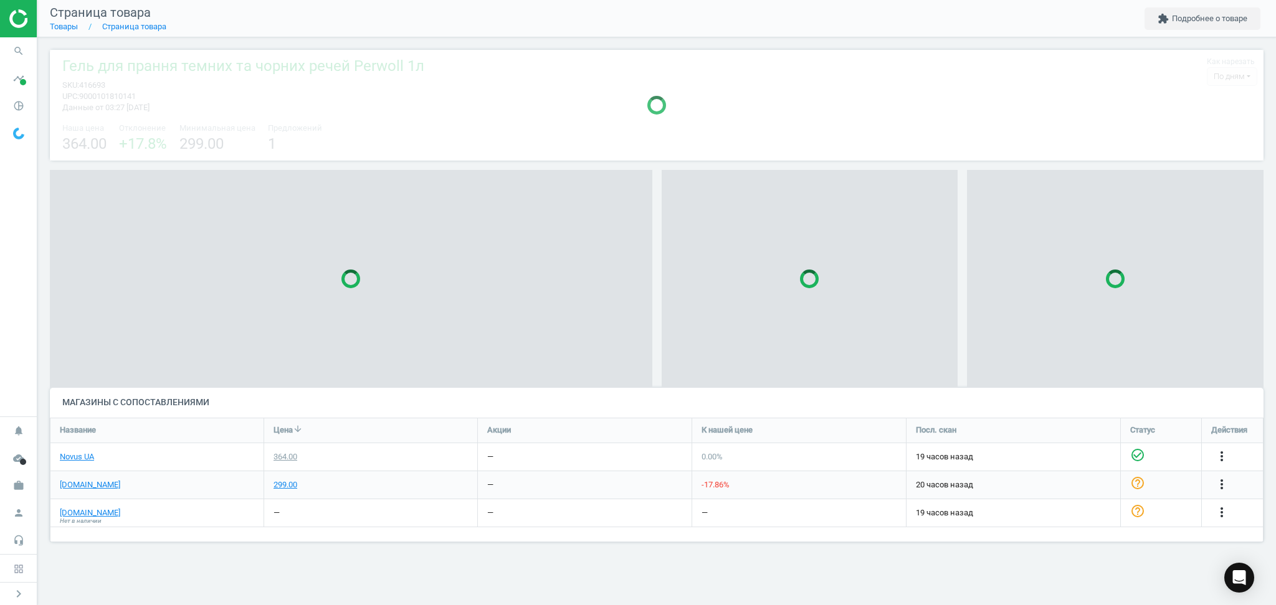
scroll to position [150, 1238]
click at [289, 486] on div "299.00" at bounding box center [285, 485] width 24 height 11
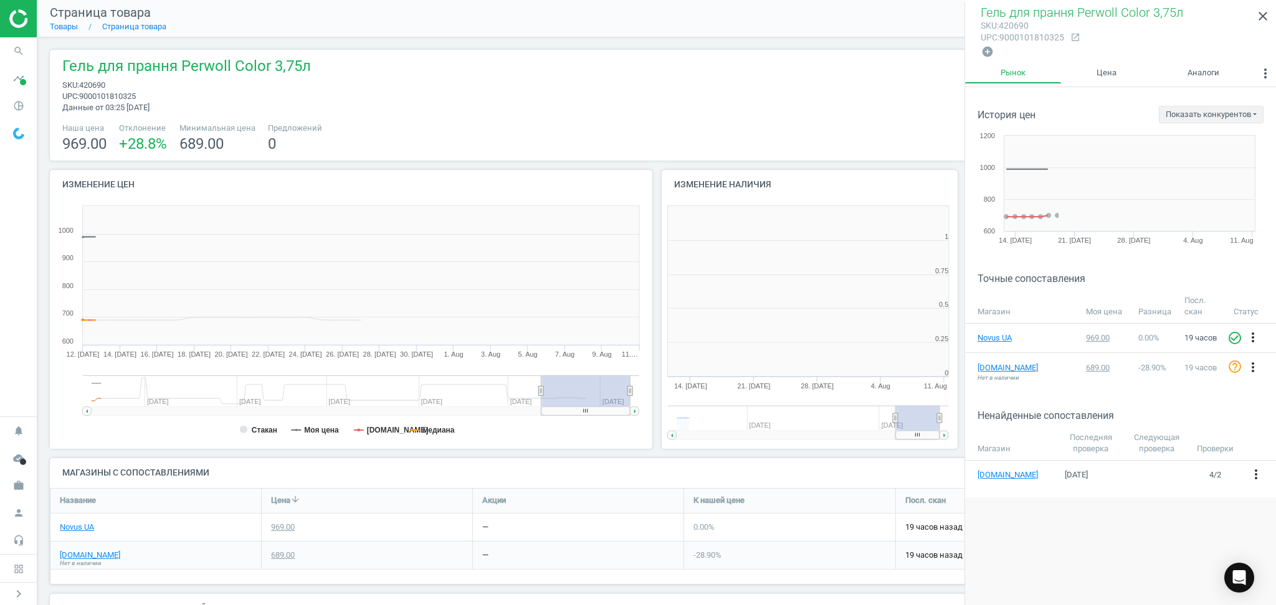
scroll to position [275, 318]
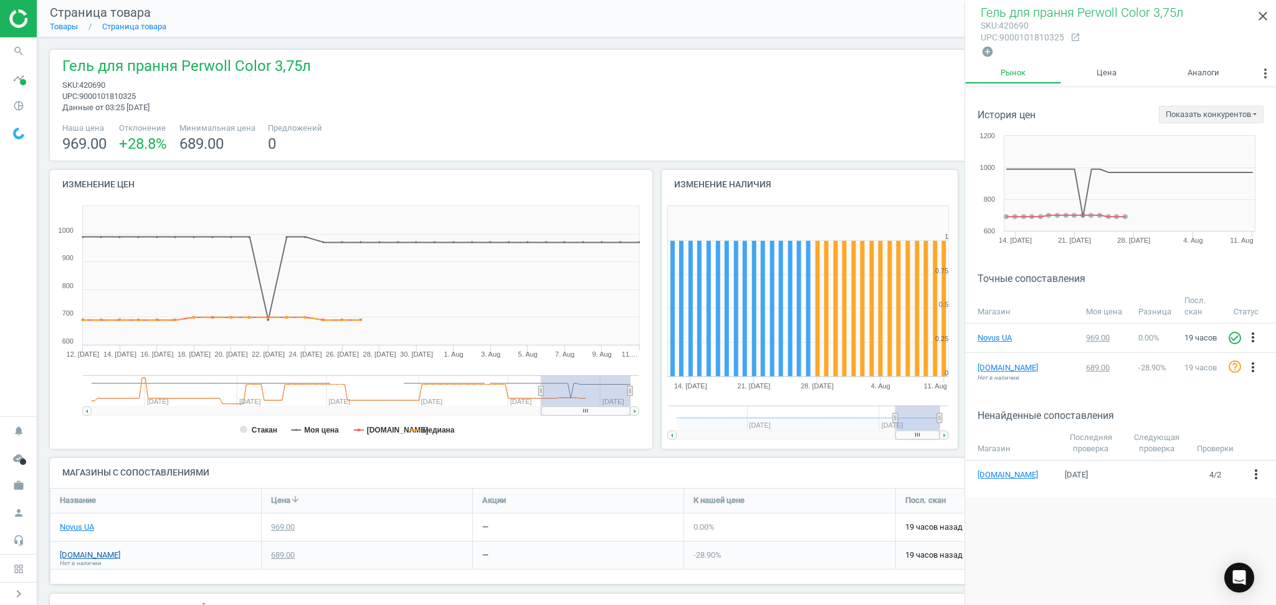
click at [62, 557] on link "[DOMAIN_NAME]" at bounding box center [90, 555] width 60 height 11
click at [14, 57] on icon "search" at bounding box center [19, 51] width 24 height 24
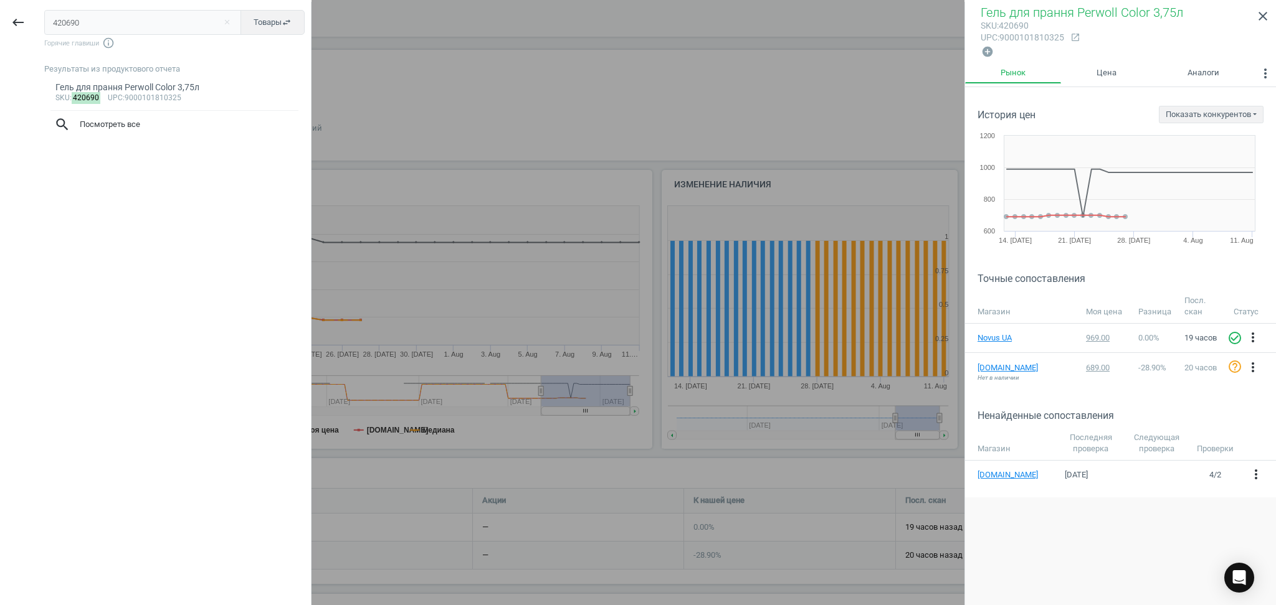
drag, startPoint x: 76, startPoint y: 26, endPoint x: 0, endPoint y: 31, distance: 76.1
click at [0, 31] on div "keyboard_backspace 420690 close Товары swap_horiz Горячие главиши info_outline …" at bounding box center [155, 304] width 311 height 605
type input "422715"
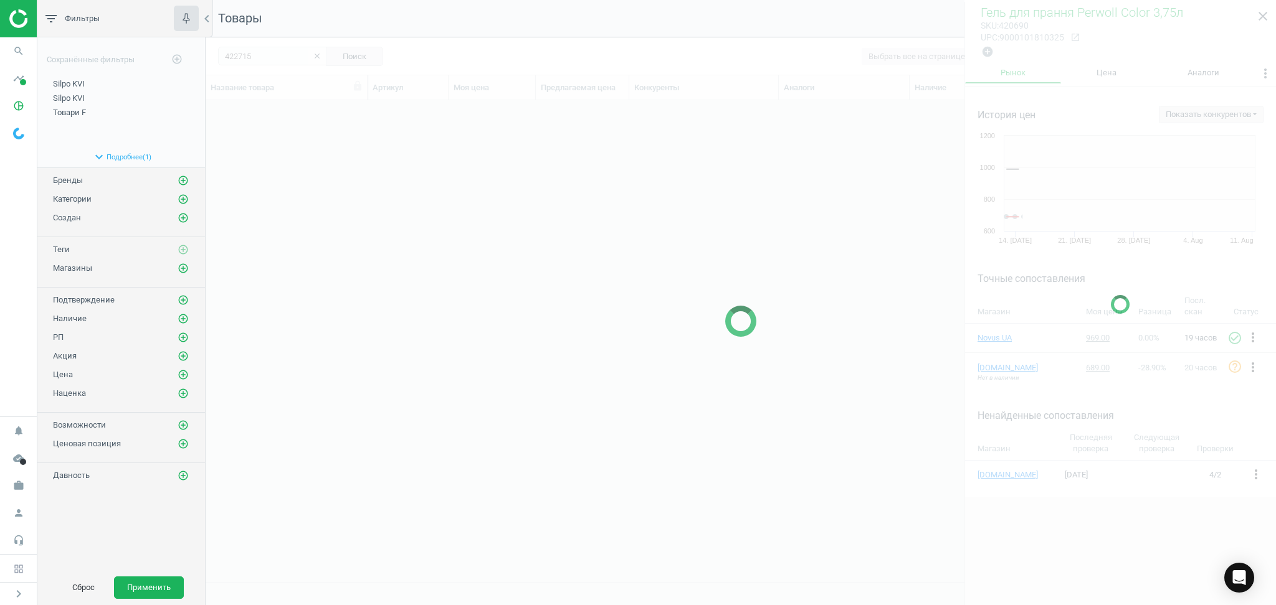
scroll to position [457, 1057]
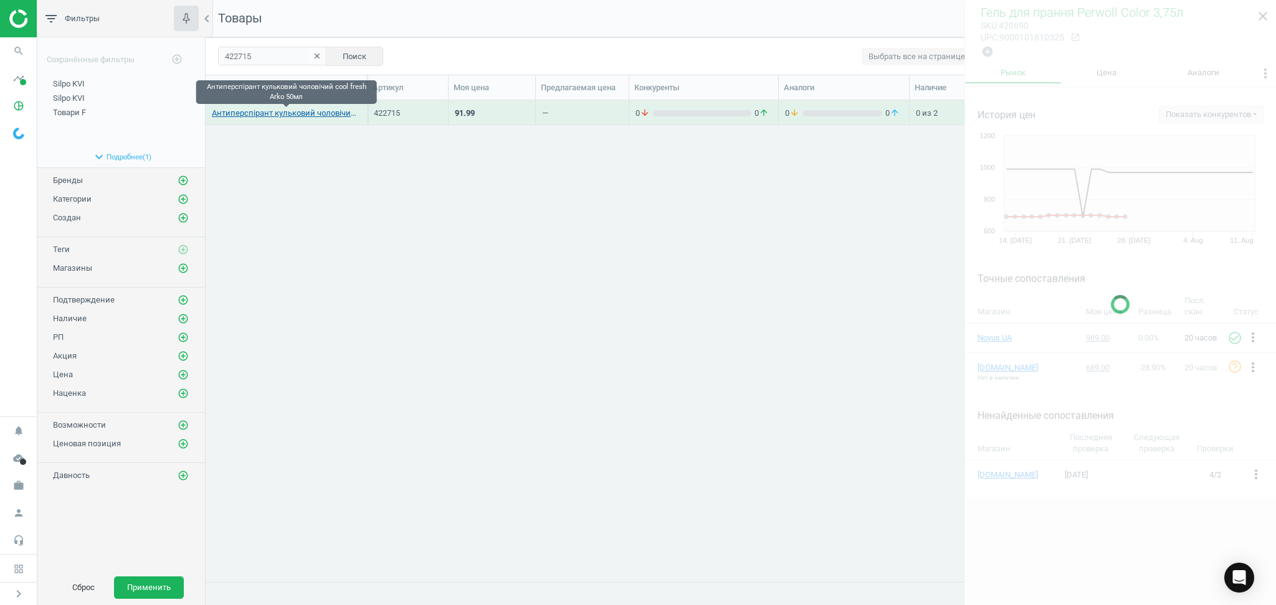
click at [259, 118] on link "Антиперспірант кульковий чоловічий cool fresh Arko 50мл" at bounding box center [286, 113] width 149 height 11
